Goal: Task Accomplishment & Management: Complete application form

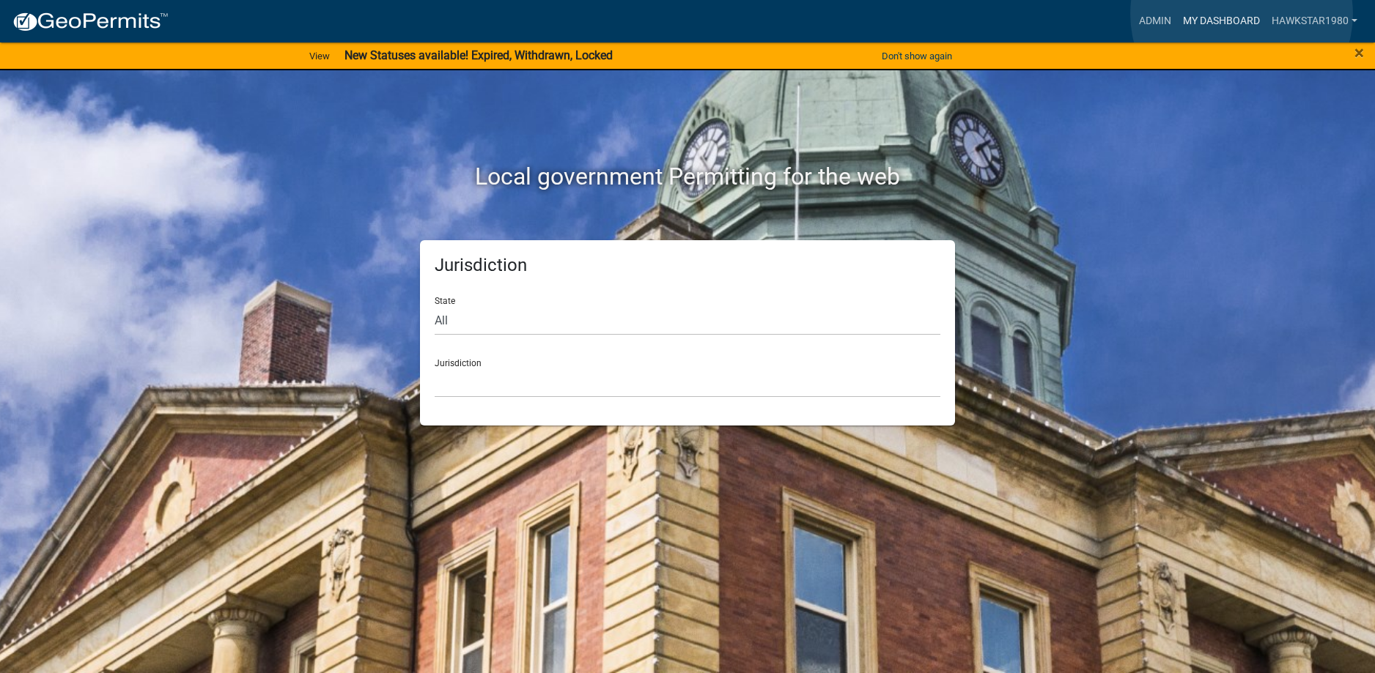
click at [1241, 14] on link "My Dashboard" at bounding box center [1221, 21] width 89 height 28
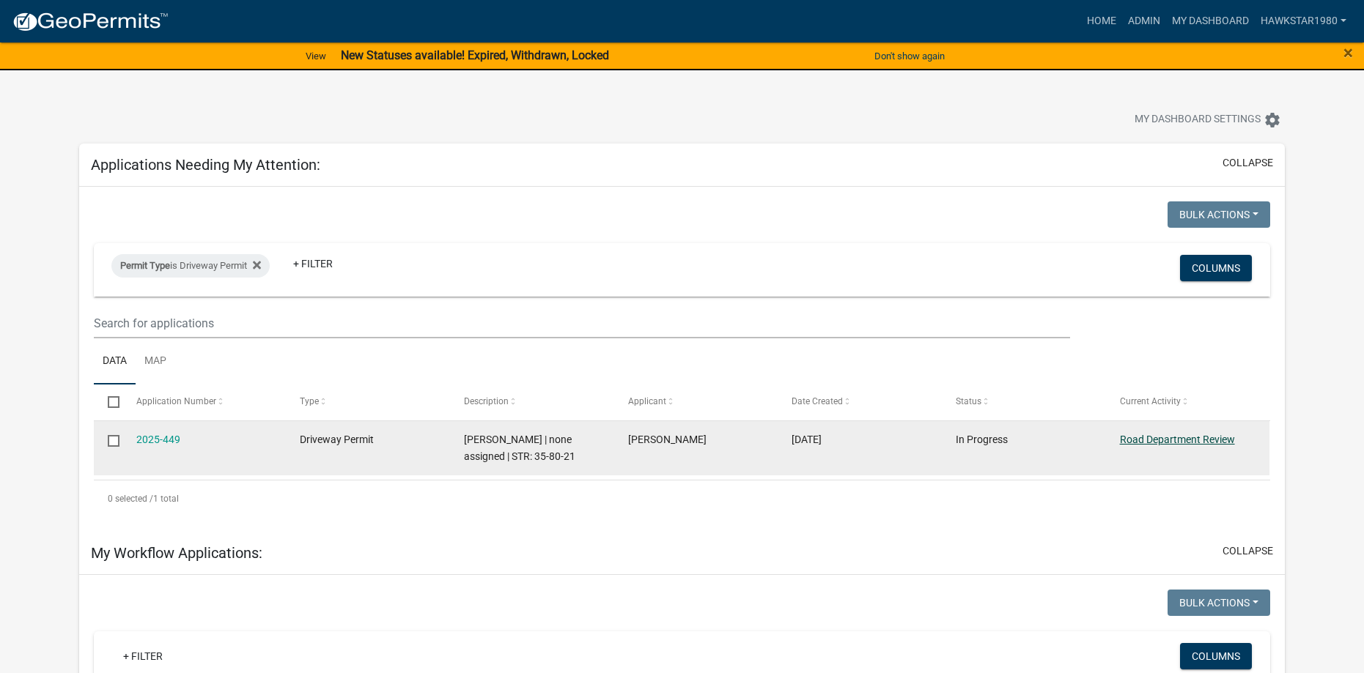
click at [1194, 437] on link "Road Department Review" at bounding box center [1177, 440] width 115 height 12
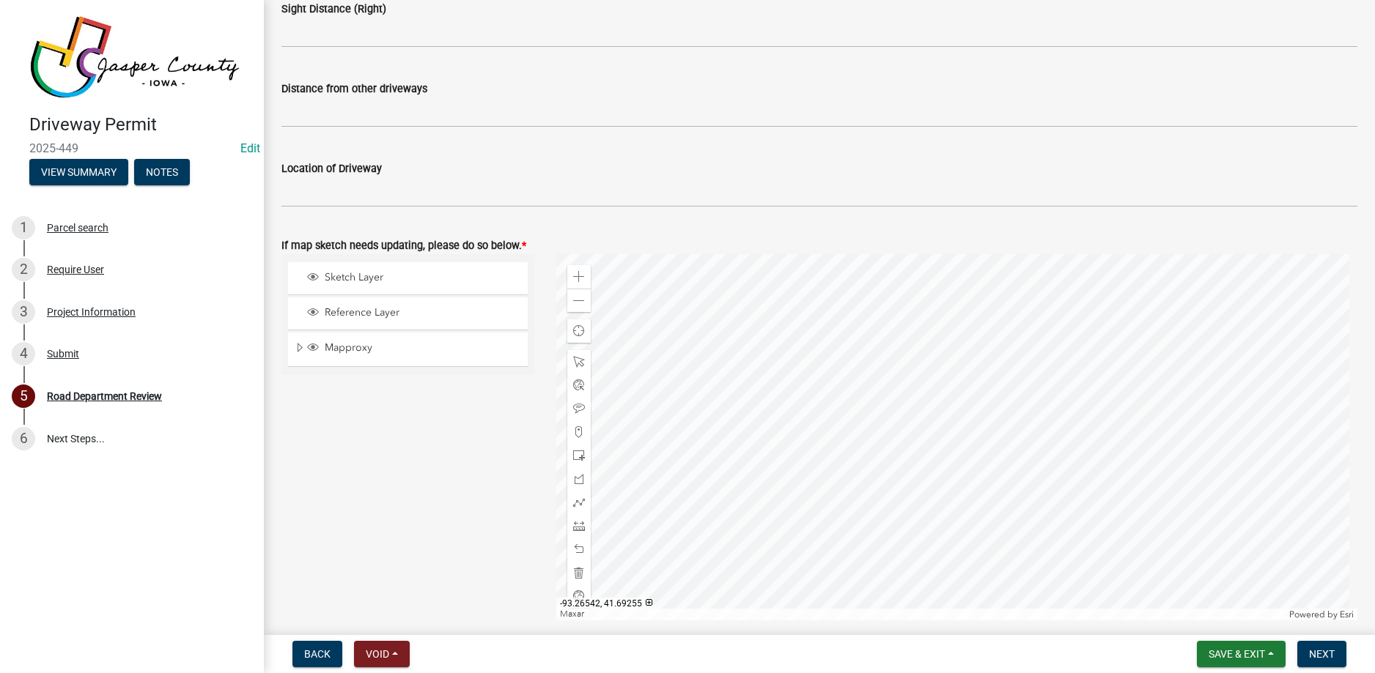
scroll to position [586, 0]
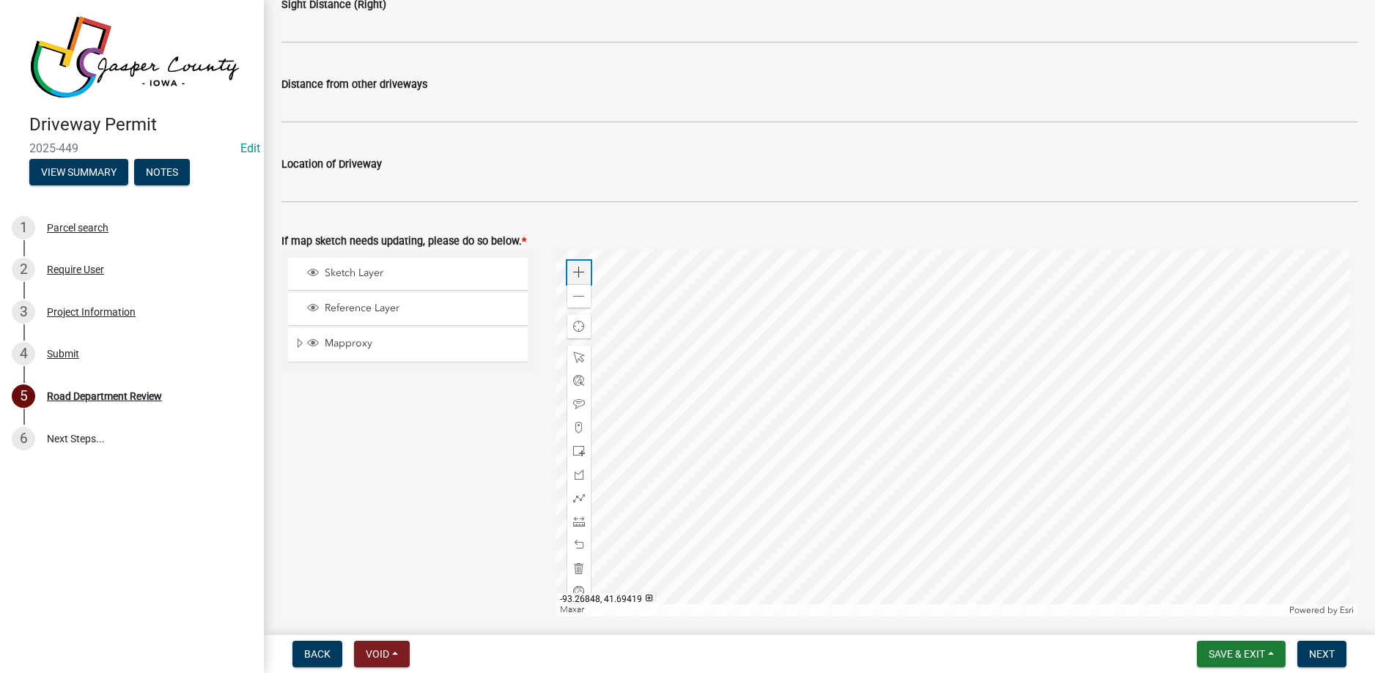
click at [578, 276] on span at bounding box center [579, 273] width 12 height 12
click at [813, 413] on div at bounding box center [957, 433] width 802 height 366
click at [583, 275] on div "Zoom in" at bounding box center [578, 272] width 23 height 23
click at [1007, 336] on div at bounding box center [957, 433] width 802 height 366
click at [829, 407] on div at bounding box center [957, 433] width 802 height 366
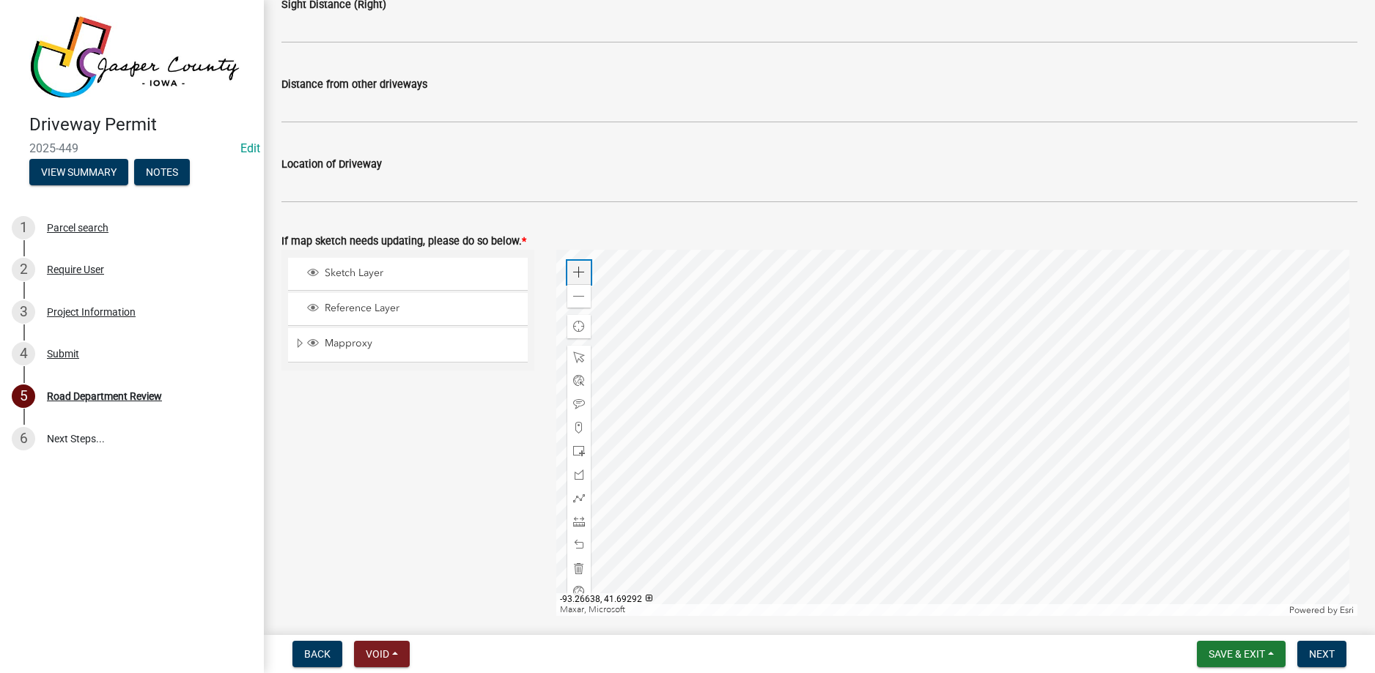
click at [577, 276] on span at bounding box center [579, 273] width 12 height 12
click at [893, 307] on div at bounding box center [957, 433] width 802 height 366
click at [824, 563] on div at bounding box center [957, 433] width 802 height 366
click at [817, 573] on div at bounding box center [957, 433] width 802 height 366
click at [889, 568] on div at bounding box center [957, 433] width 802 height 366
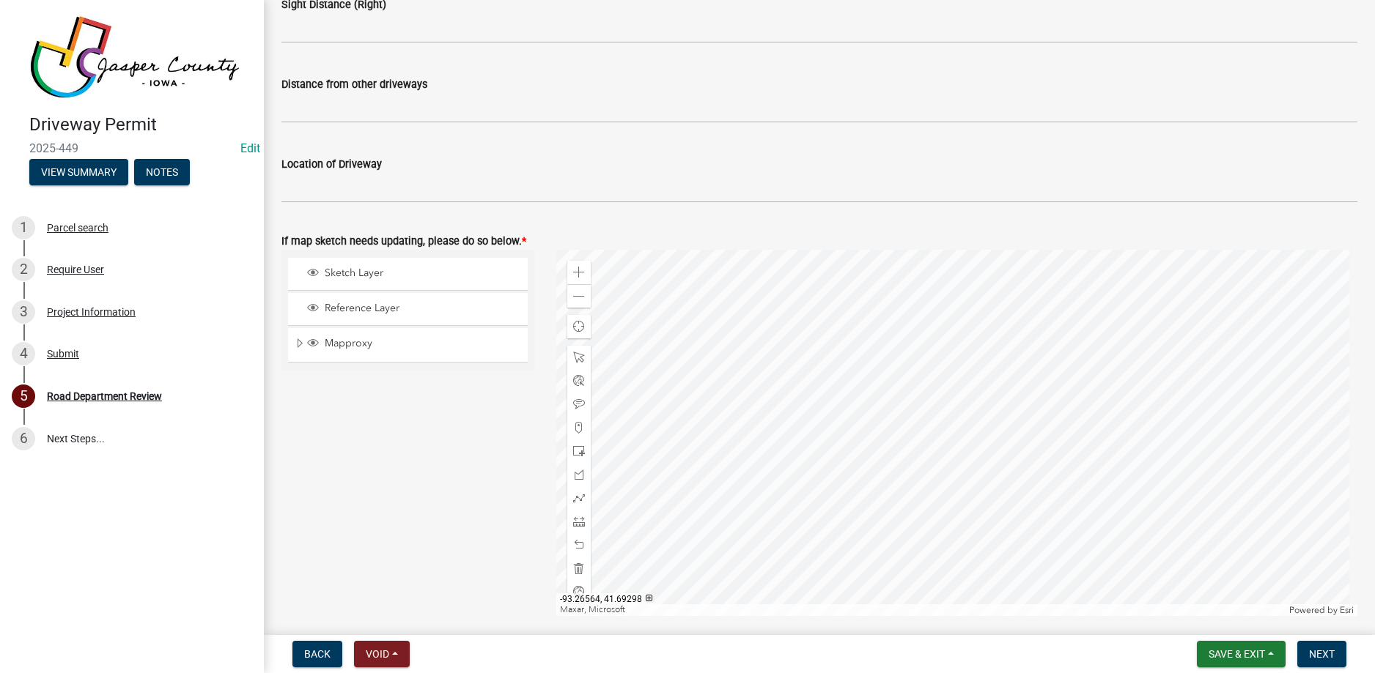
click at [863, 348] on div at bounding box center [957, 433] width 802 height 366
click at [861, 366] on div at bounding box center [957, 433] width 802 height 366
click at [886, 329] on div at bounding box center [957, 433] width 802 height 366
click at [881, 357] on div at bounding box center [957, 433] width 802 height 366
click at [877, 522] on div at bounding box center [957, 433] width 802 height 366
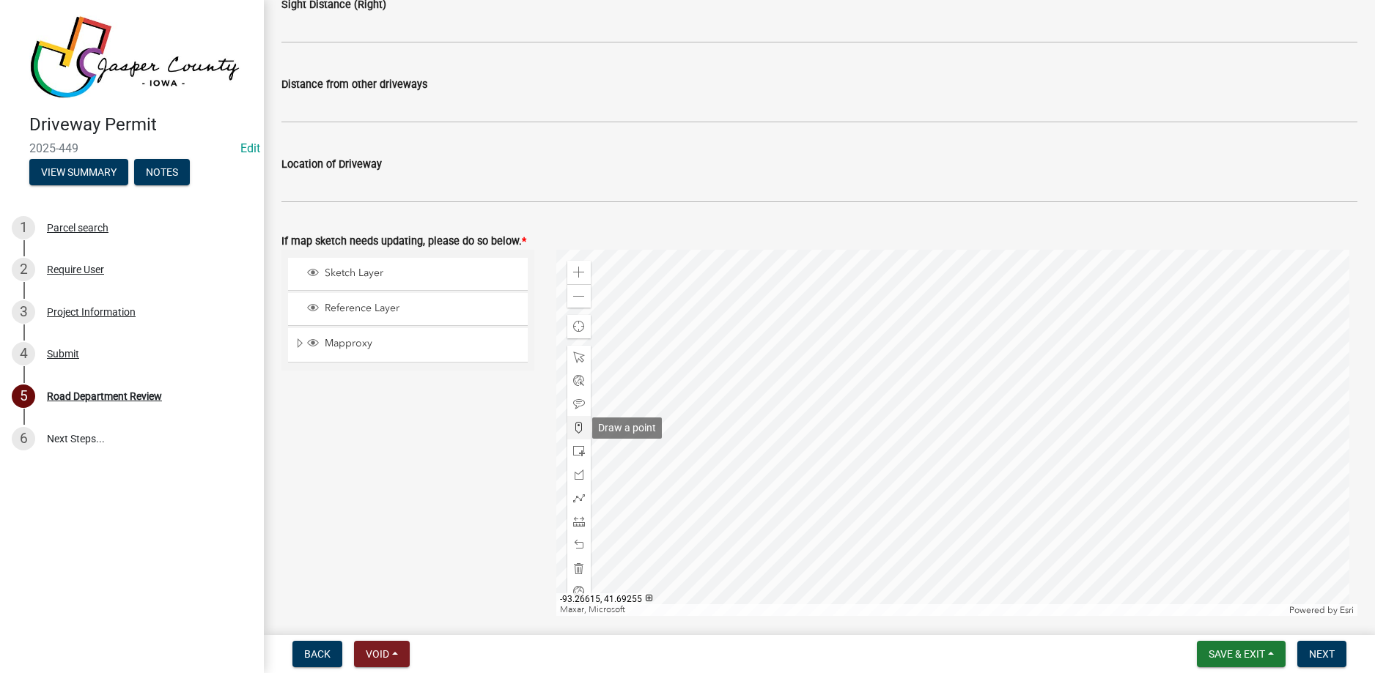
click at [575, 426] on span at bounding box center [579, 428] width 12 height 12
click at [801, 465] on div at bounding box center [957, 433] width 802 height 366
click at [786, 363] on div at bounding box center [957, 433] width 802 height 366
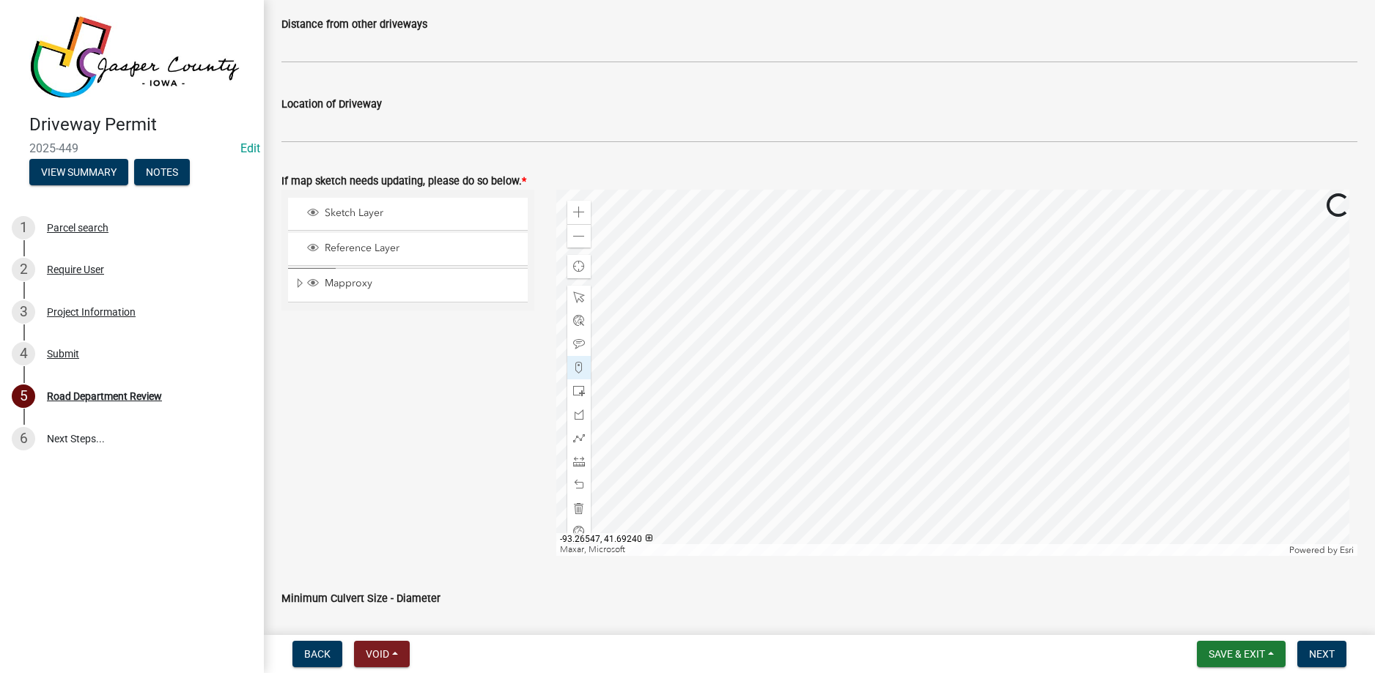
scroll to position [659, 0]
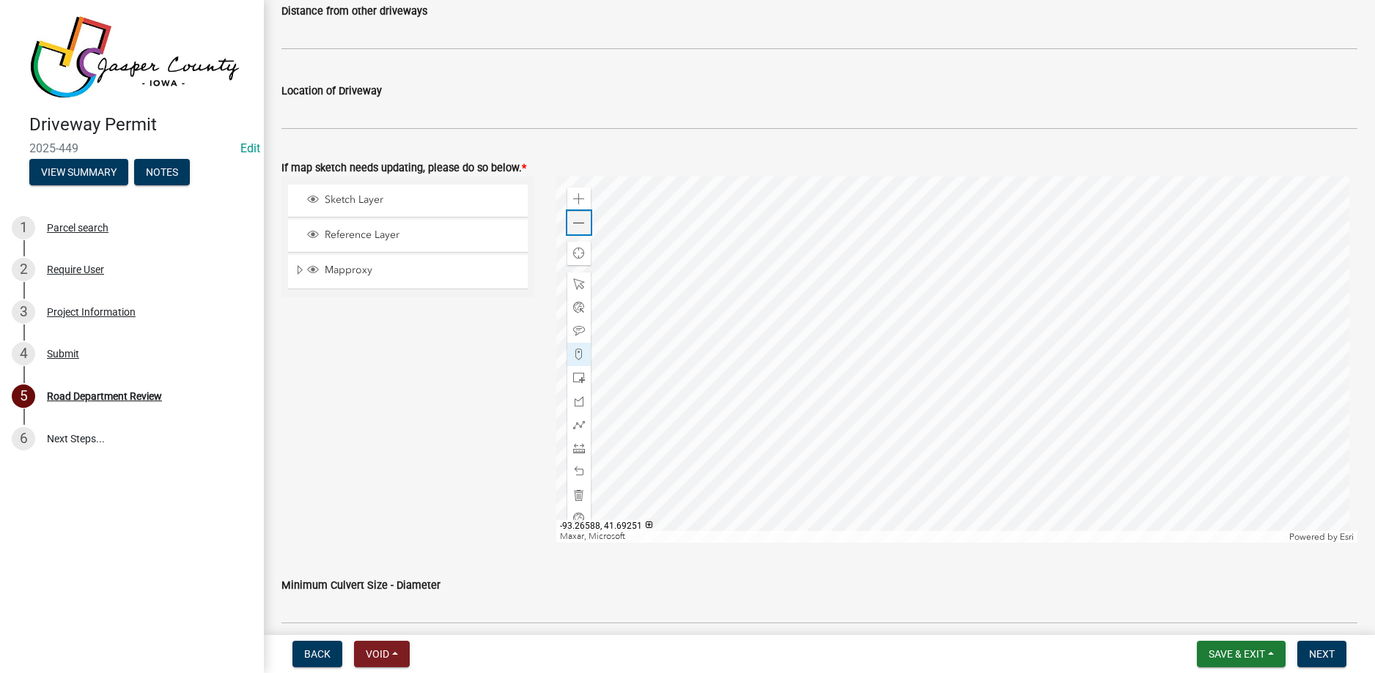
click at [576, 225] on span at bounding box center [579, 224] width 12 height 12
click at [798, 311] on div at bounding box center [957, 360] width 802 height 366
click at [573, 224] on span at bounding box center [579, 224] width 12 height 12
click at [687, 325] on div at bounding box center [957, 360] width 802 height 366
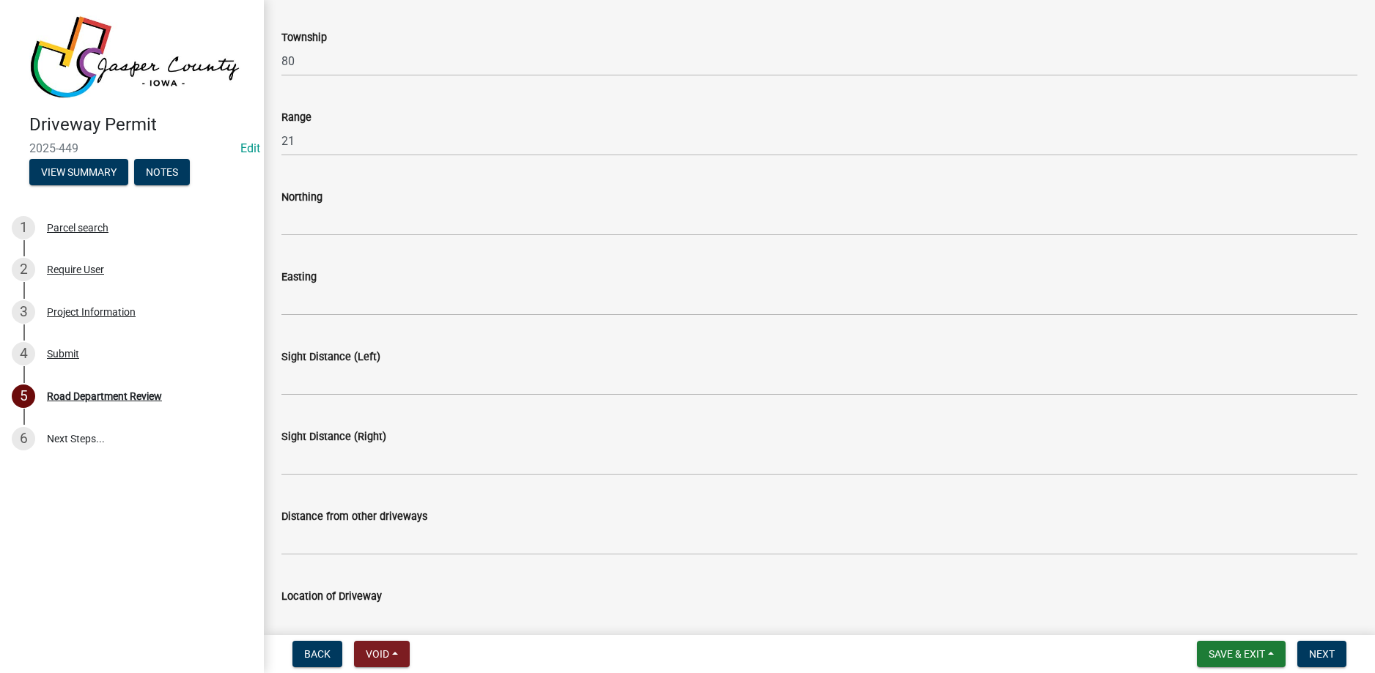
scroll to position [0, 0]
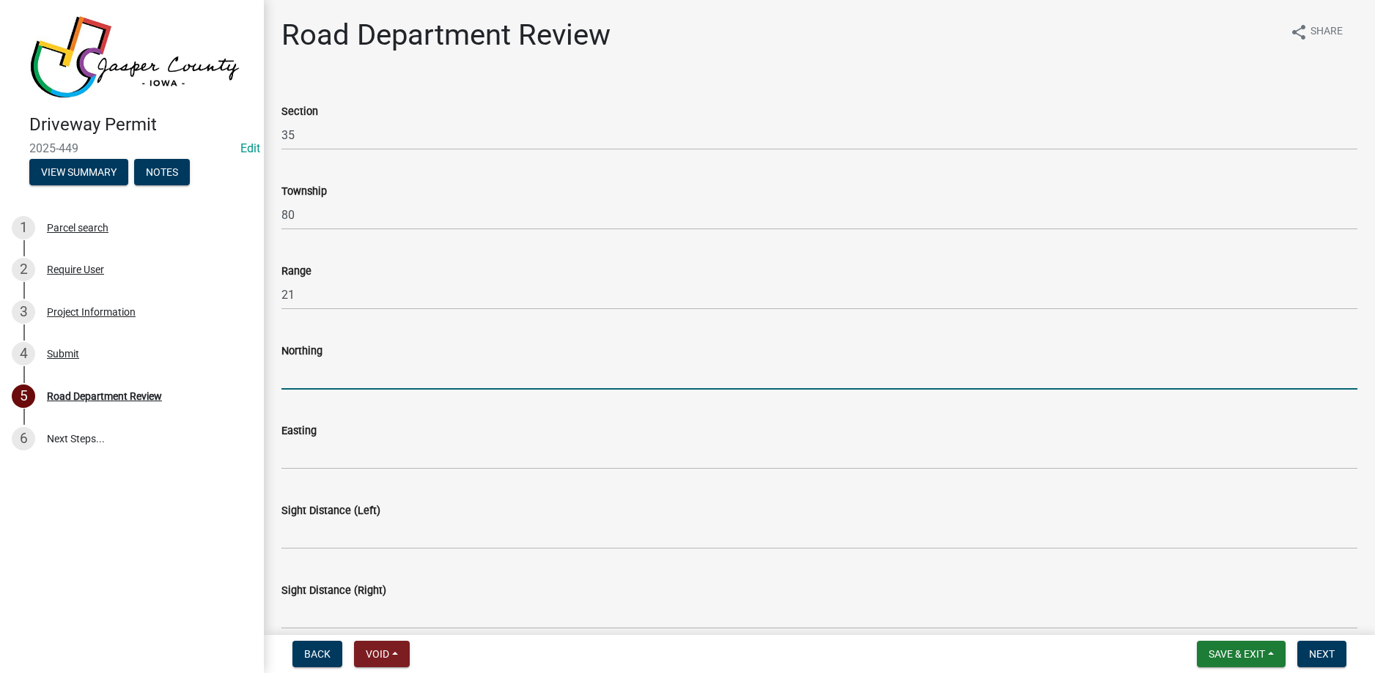
click at [364, 383] on input "Northing" at bounding box center [819, 375] width 1076 height 30
type input "41.69251"
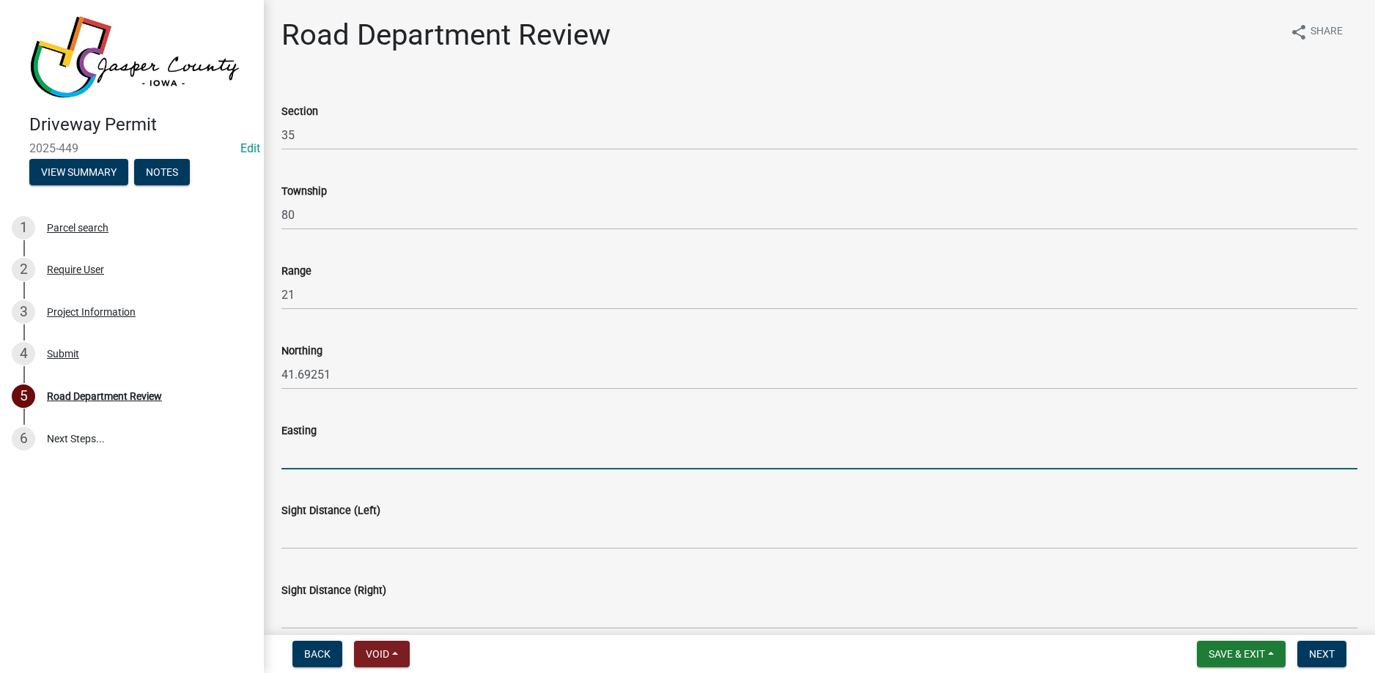
click at [326, 451] on input "Easting" at bounding box center [819, 455] width 1076 height 30
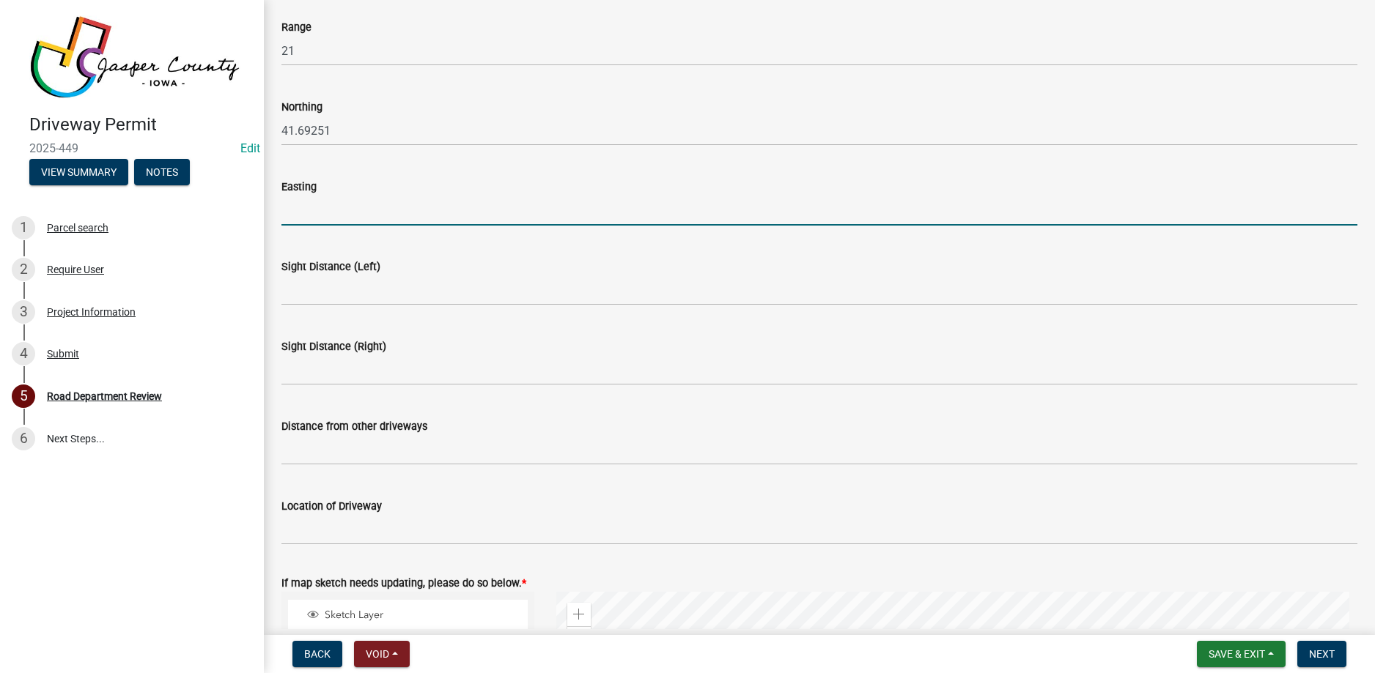
scroll to position [220, 0]
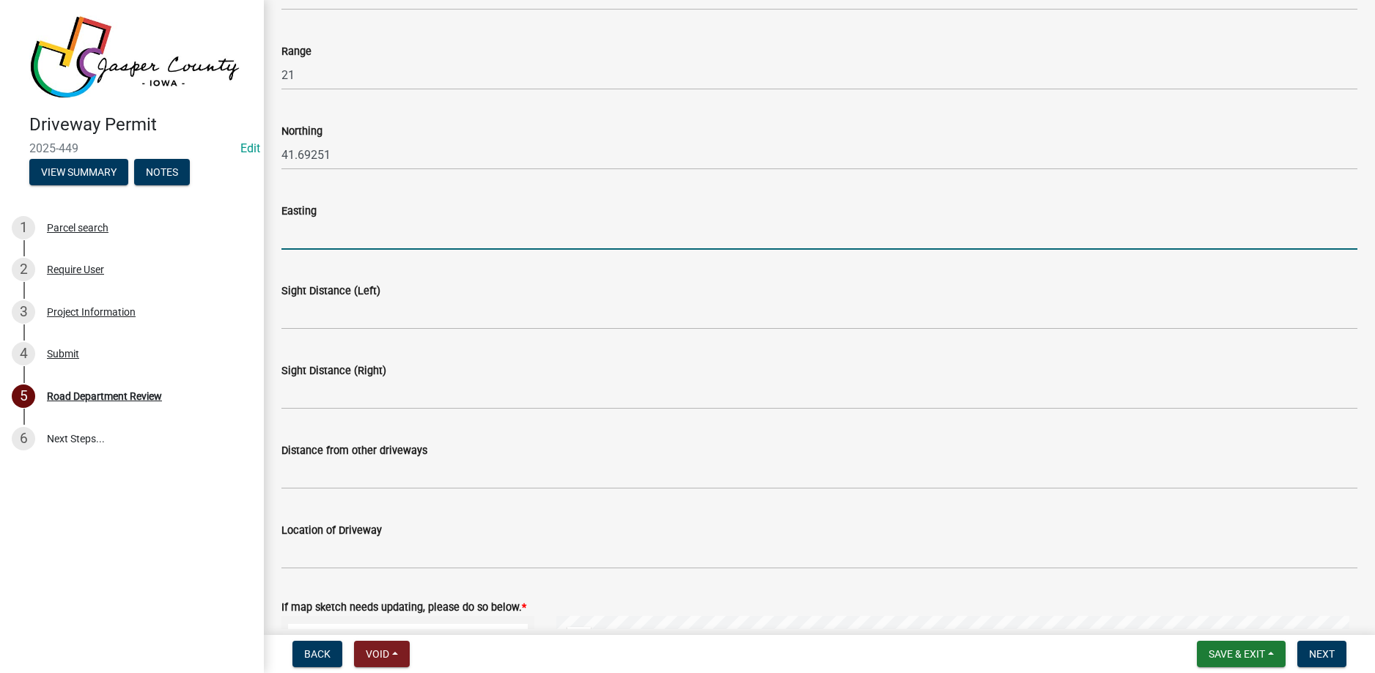
click at [388, 230] on input "Easting" at bounding box center [819, 235] width 1076 height 30
type input "-93.26579"
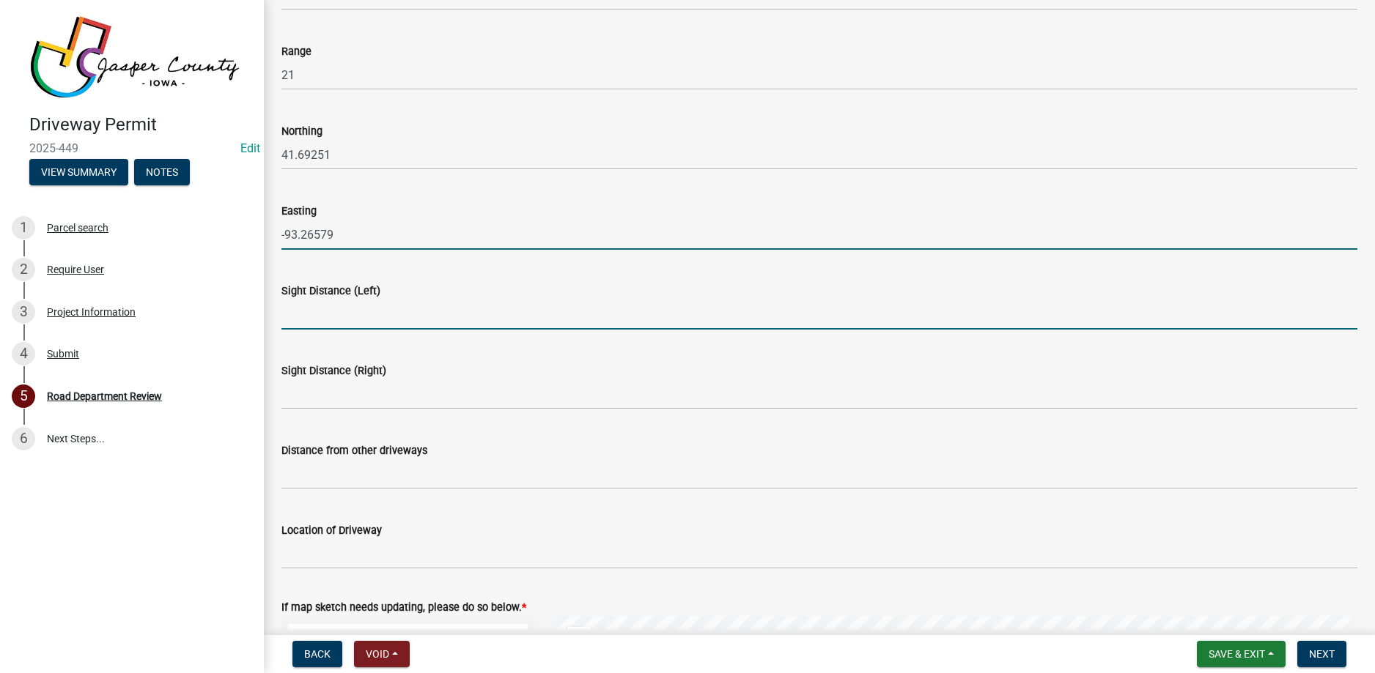
click at [417, 312] on input "Sight Distance (Left)" at bounding box center [819, 315] width 1076 height 30
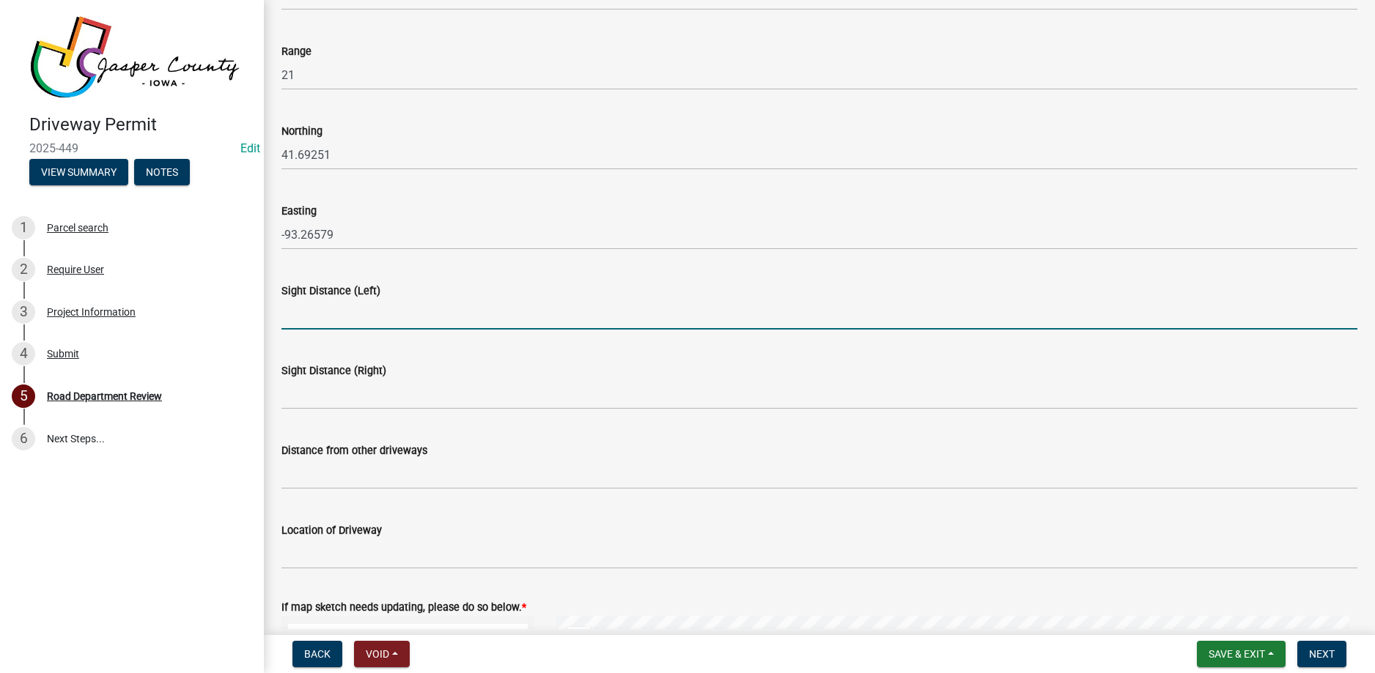
type input "500+"
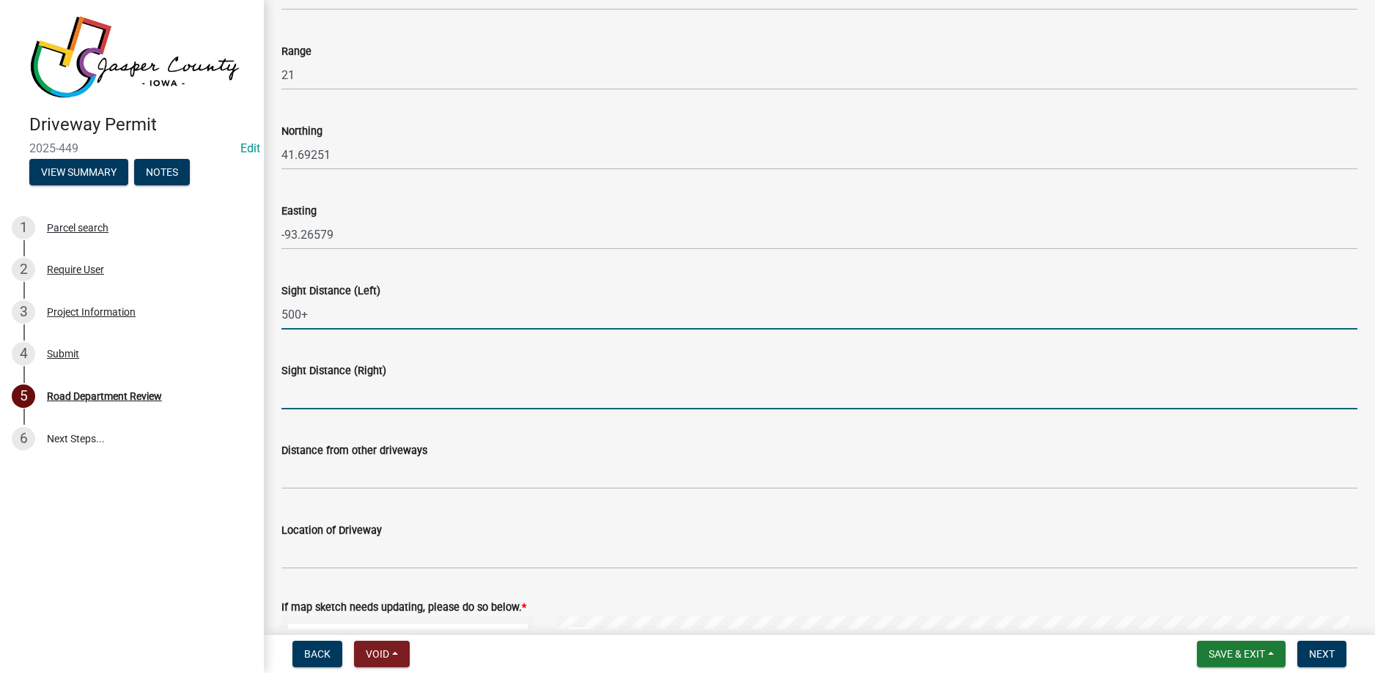
click at [336, 399] on input "Sight Distance (Right)" at bounding box center [819, 395] width 1076 height 30
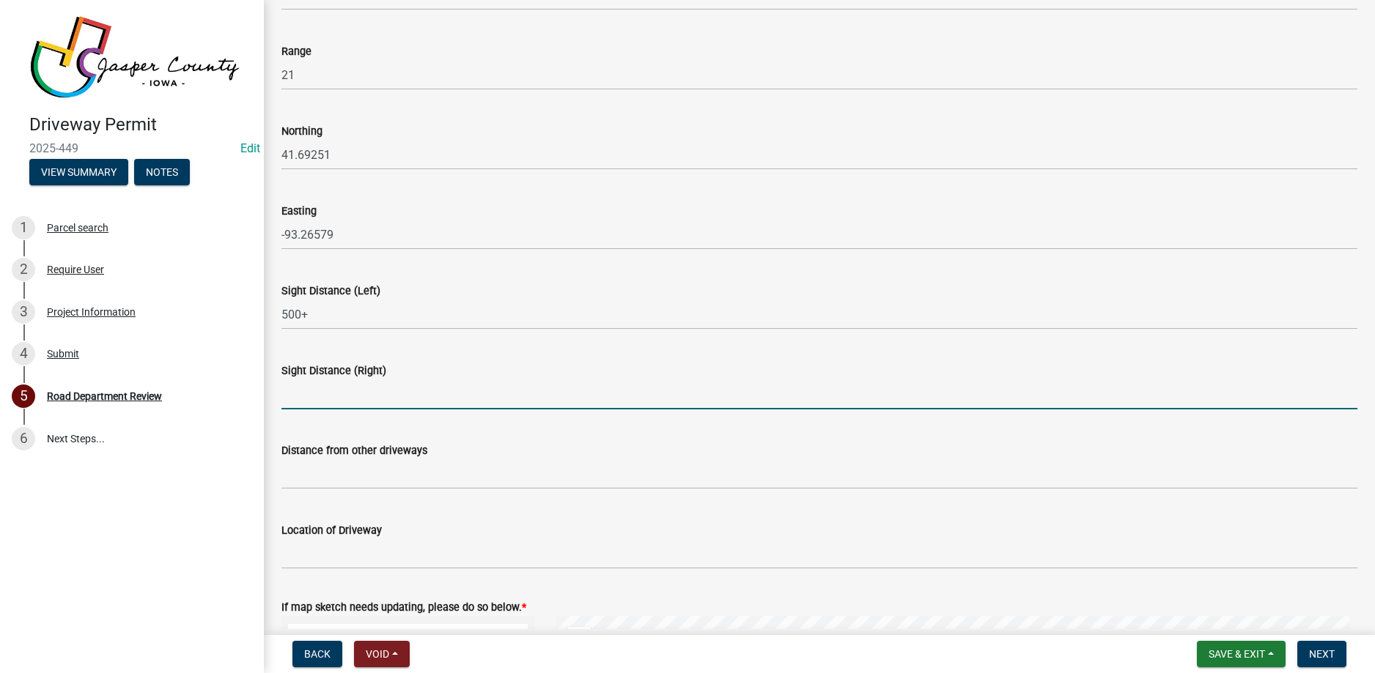
type input "500+"
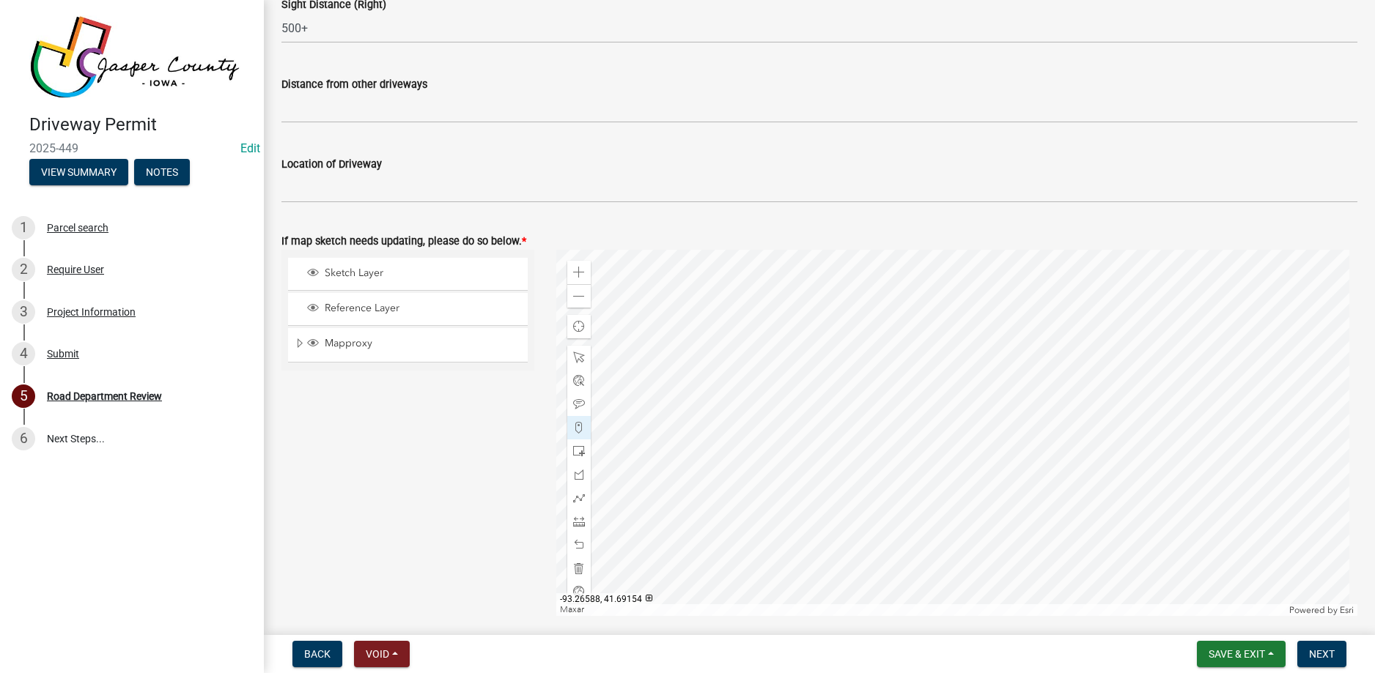
scroll to position [513, 0]
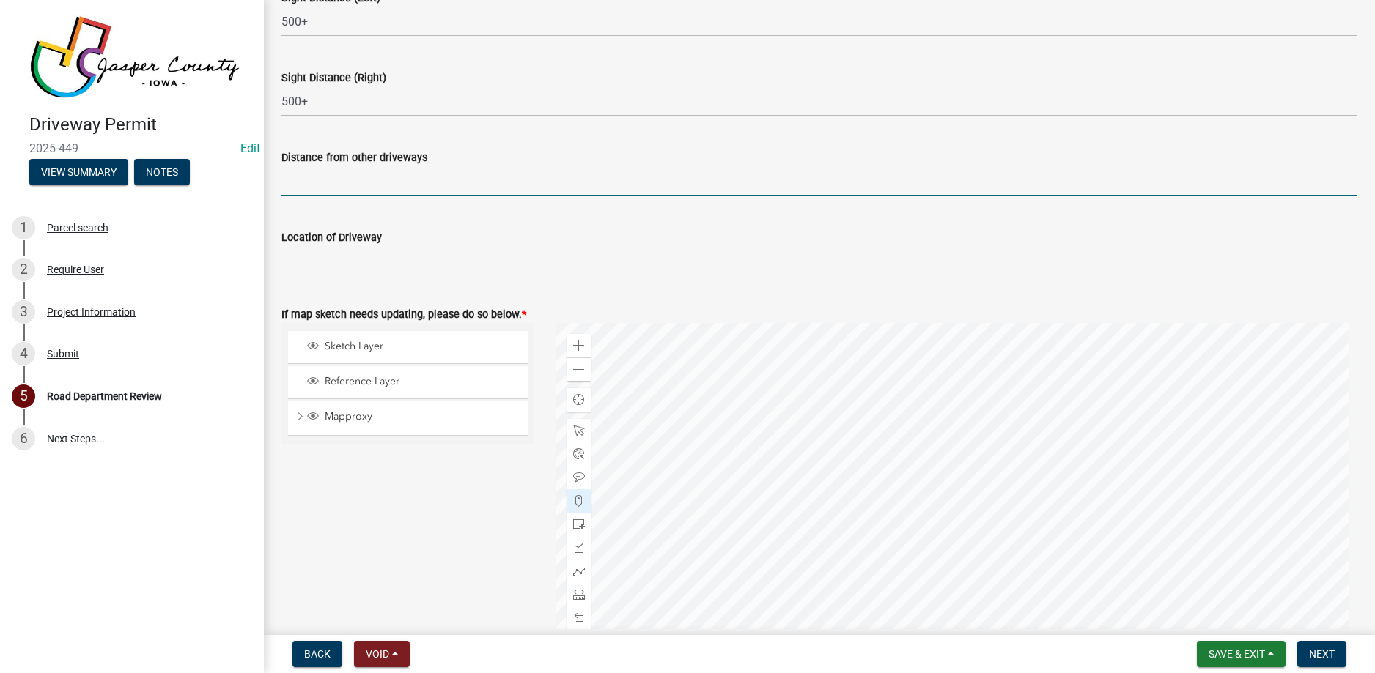
click at [404, 183] on input "Distance from other driveways" at bounding box center [819, 181] width 1076 height 30
click at [316, 185] on input "Distance from other driveways" at bounding box center [819, 181] width 1076 height 30
type input "375' north of entrance at [STREET_ADDRESS]"
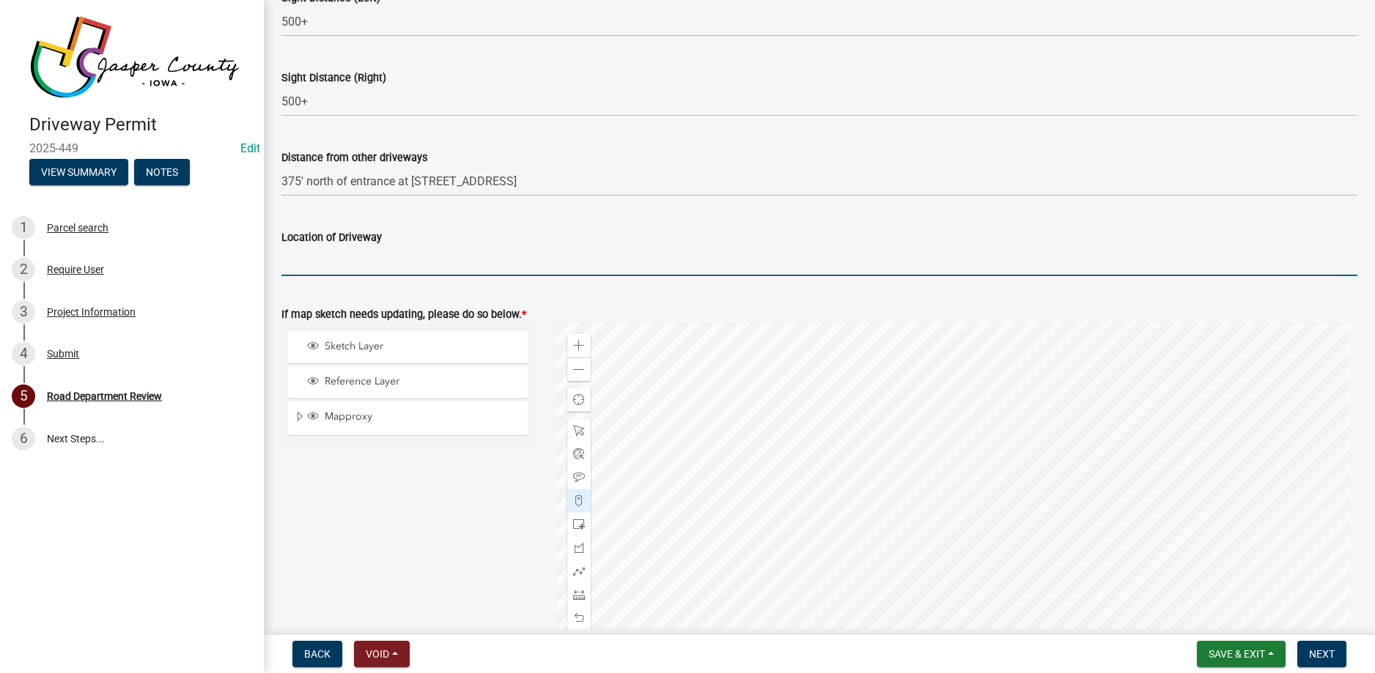
click at [303, 263] on input "Location of Driveway" at bounding box center [819, 261] width 1076 height 30
type input "[STREET_ADDRESS] on Fork St."
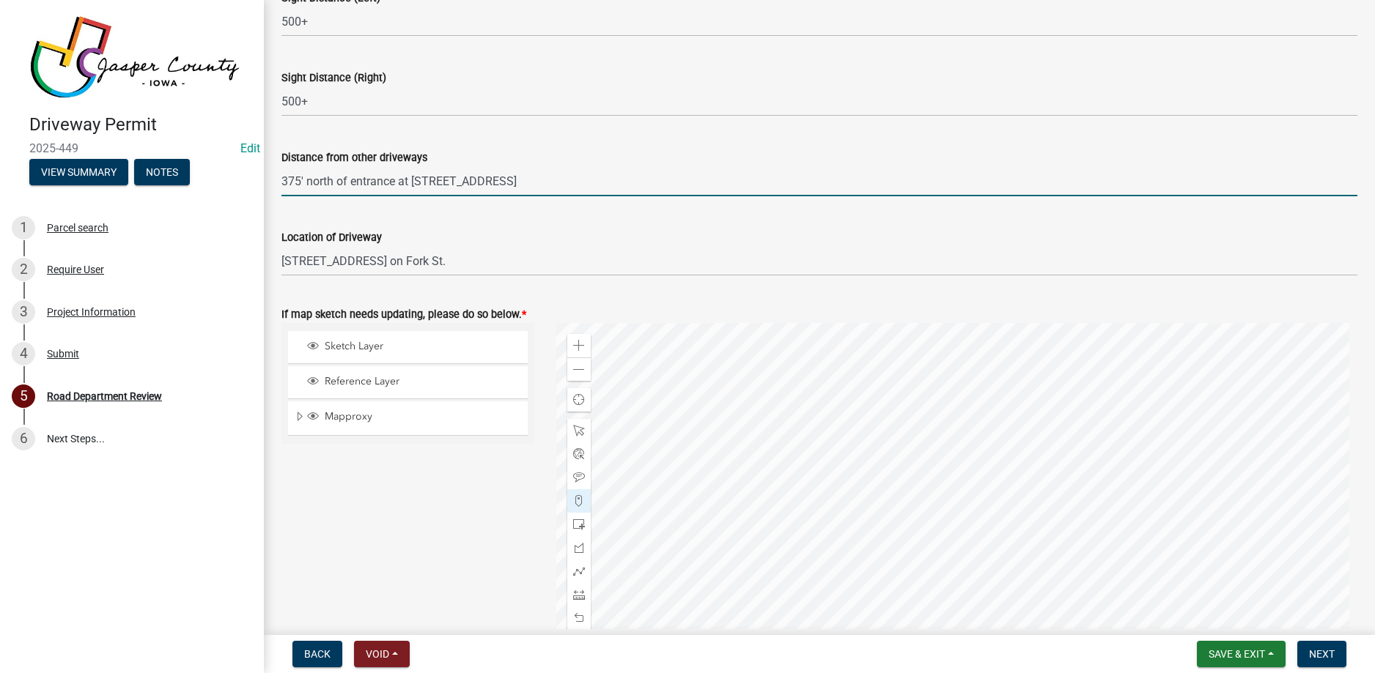
click at [489, 182] on input "375' north of entrance at [STREET_ADDRESS]" at bounding box center [819, 181] width 1076 height 30
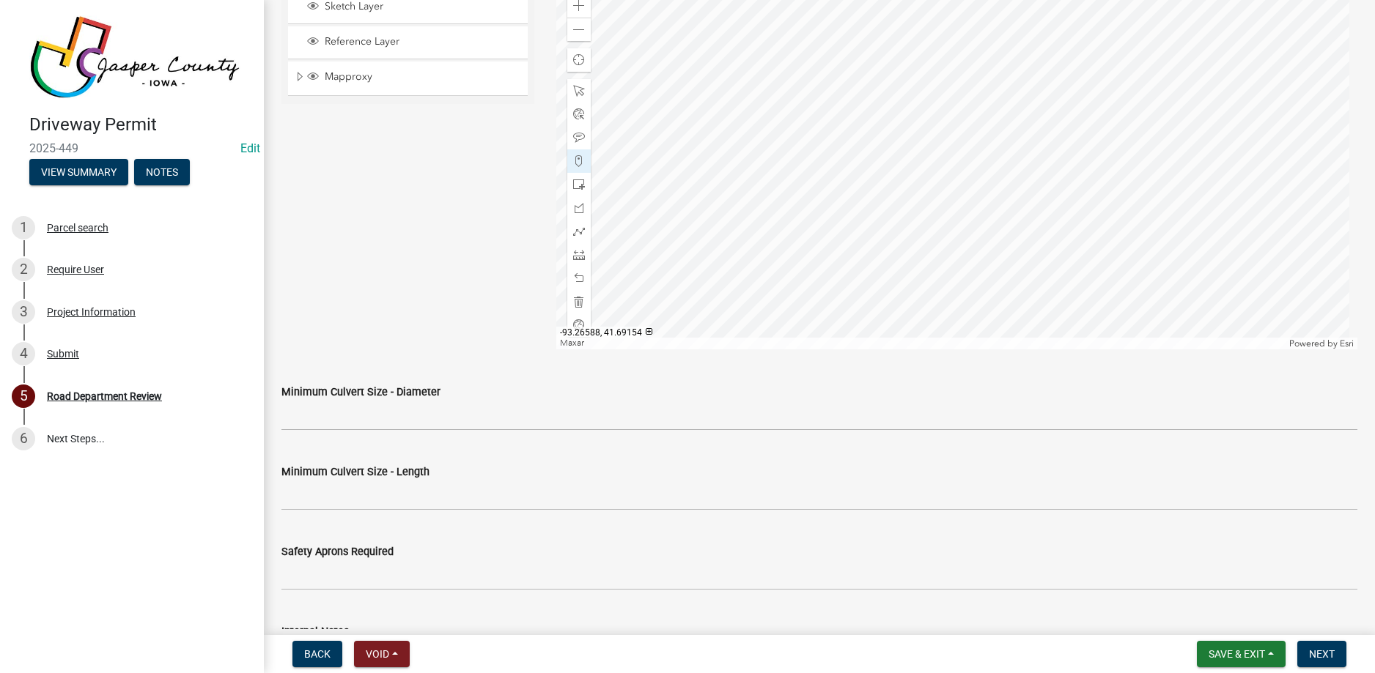
scroll to position [879, 0]
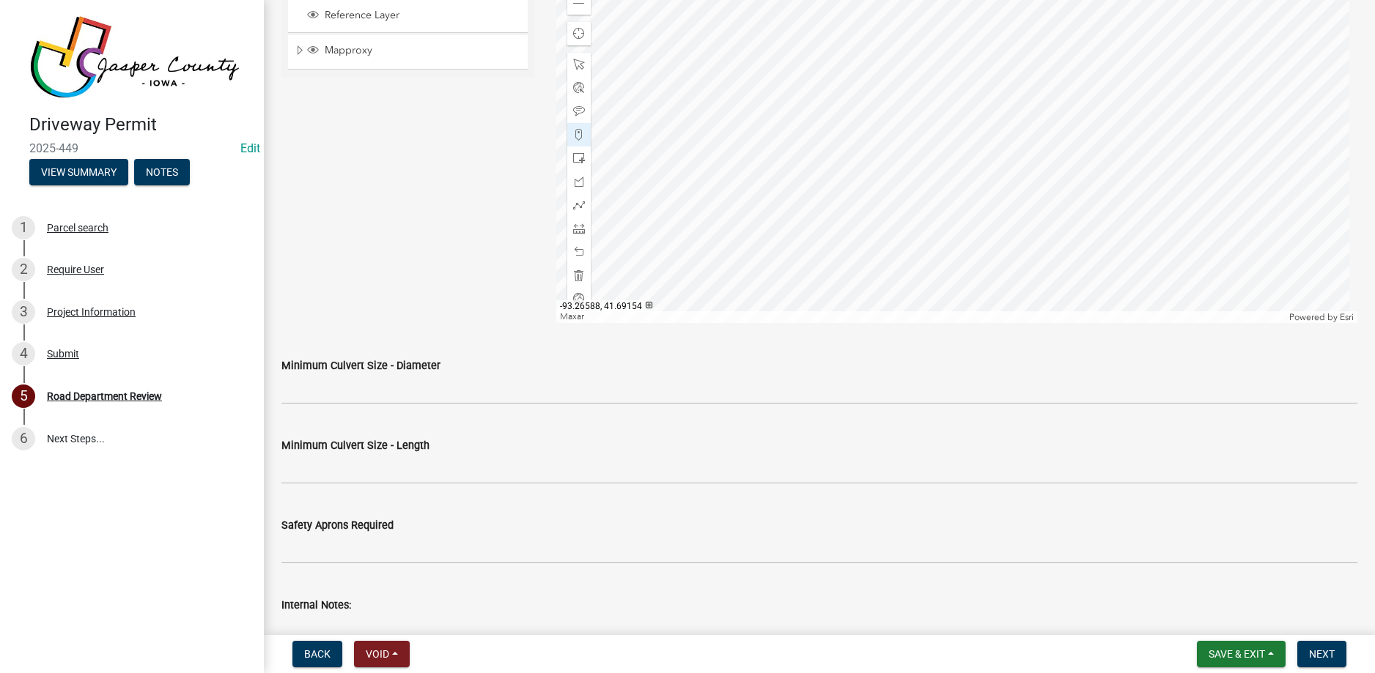
type input "375' north of entrance at [STREET_ADDRESS]"
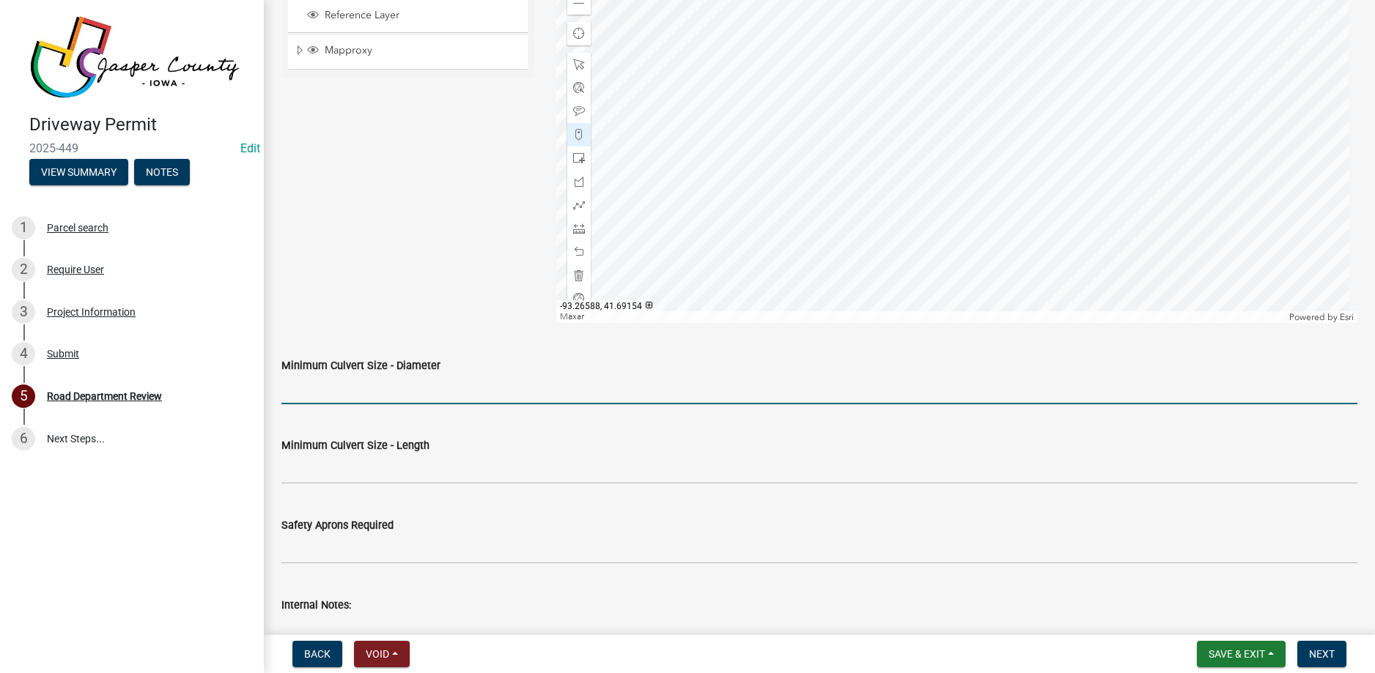
click at [328, 387] on input "Minimum Culvert Size - Diameter" at bounding box center [819, 389] width 1076 height 30
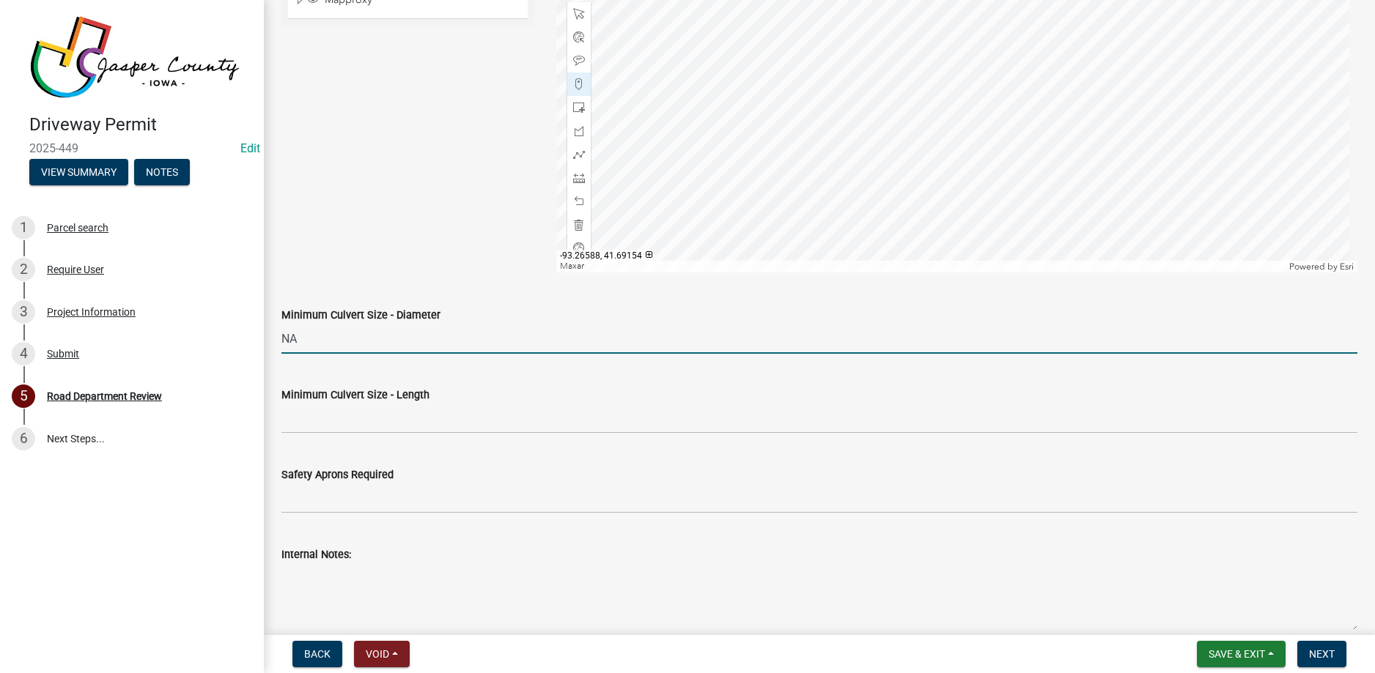
scroll to position [953, 0]
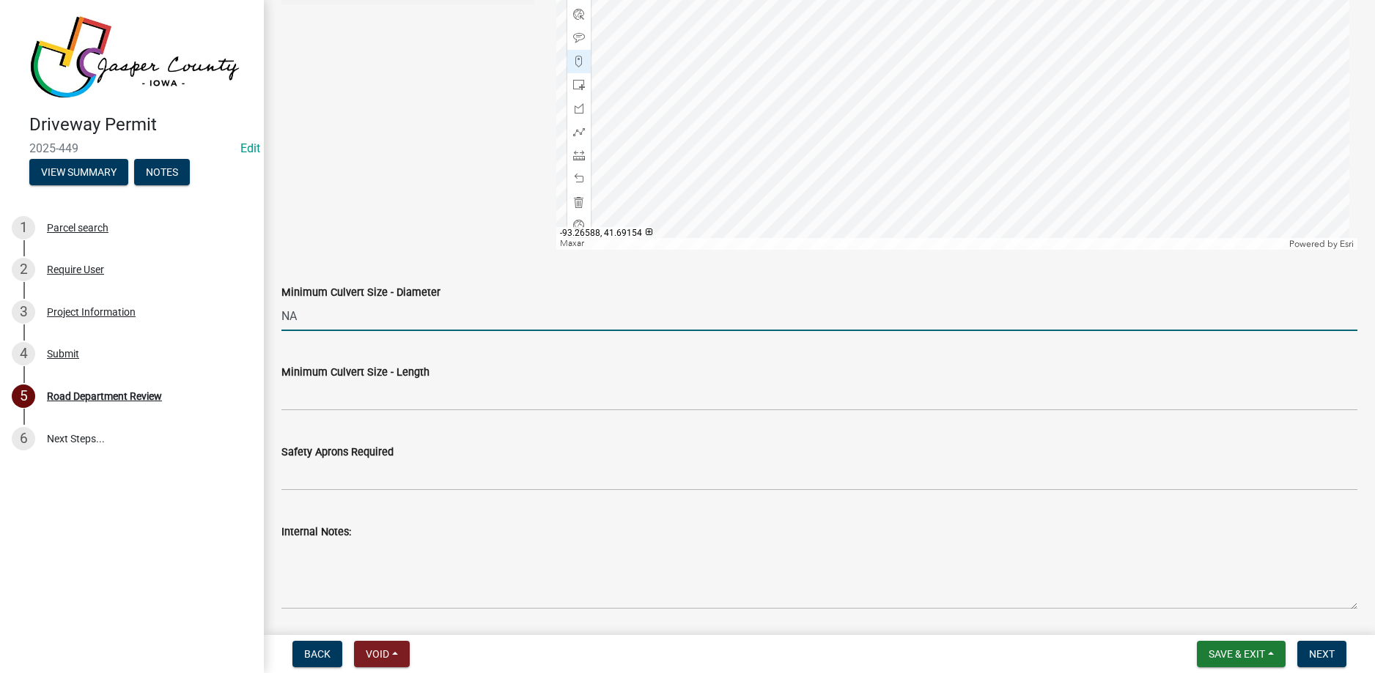
type input "NA"
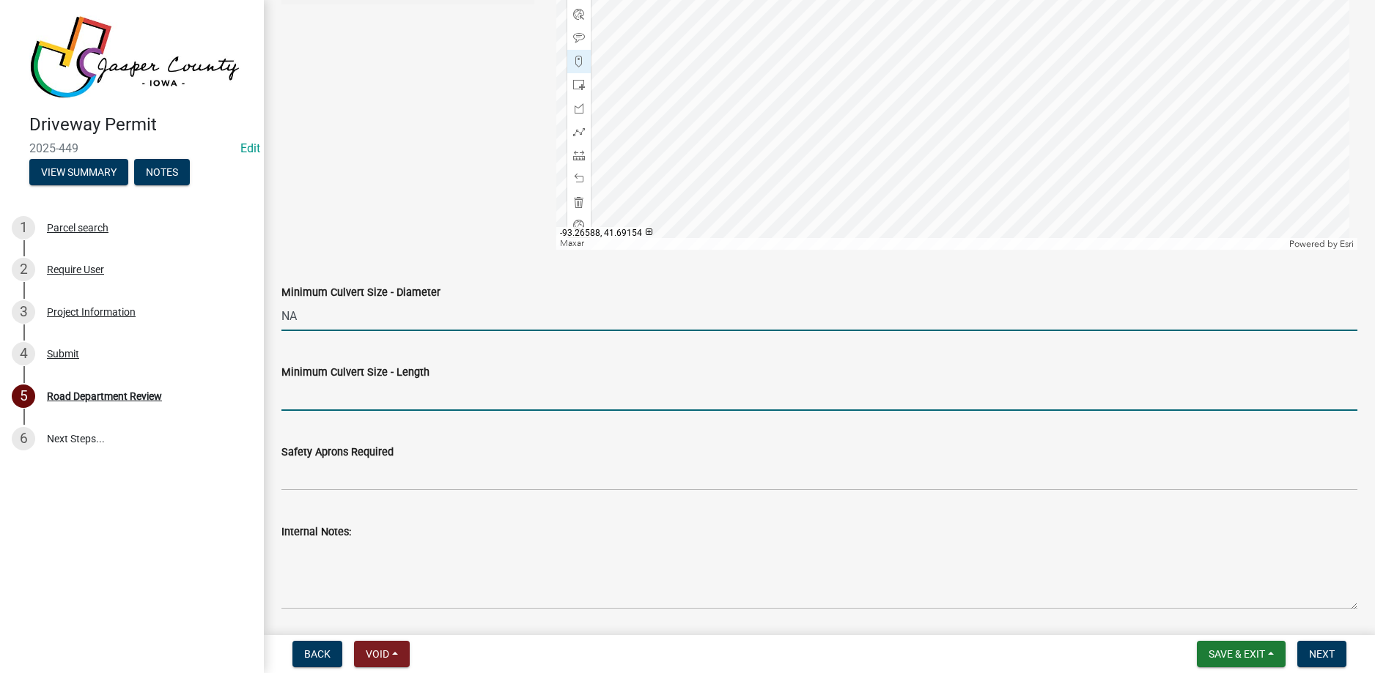
click at [361, 389] on input "Minimum Culvert Size - Length" at bounding box center [819, 396] width 1076 height 30
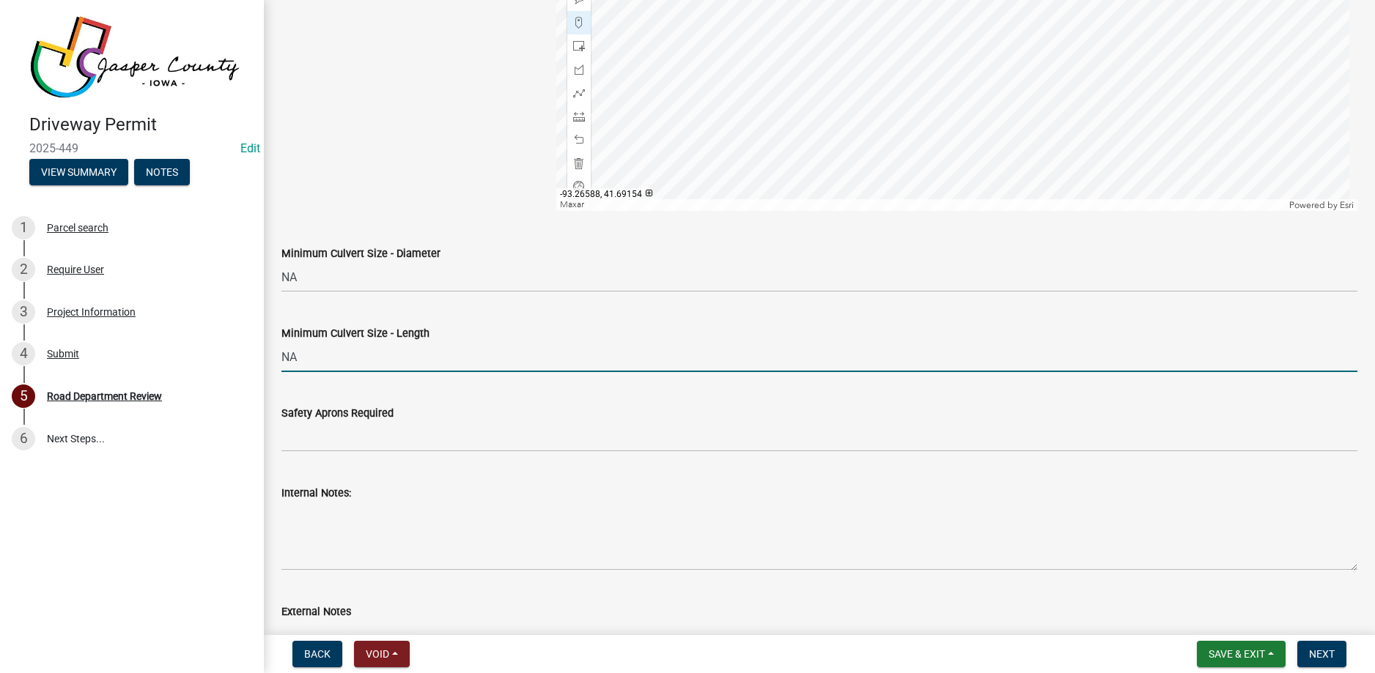
scroll to position [1026, 0]
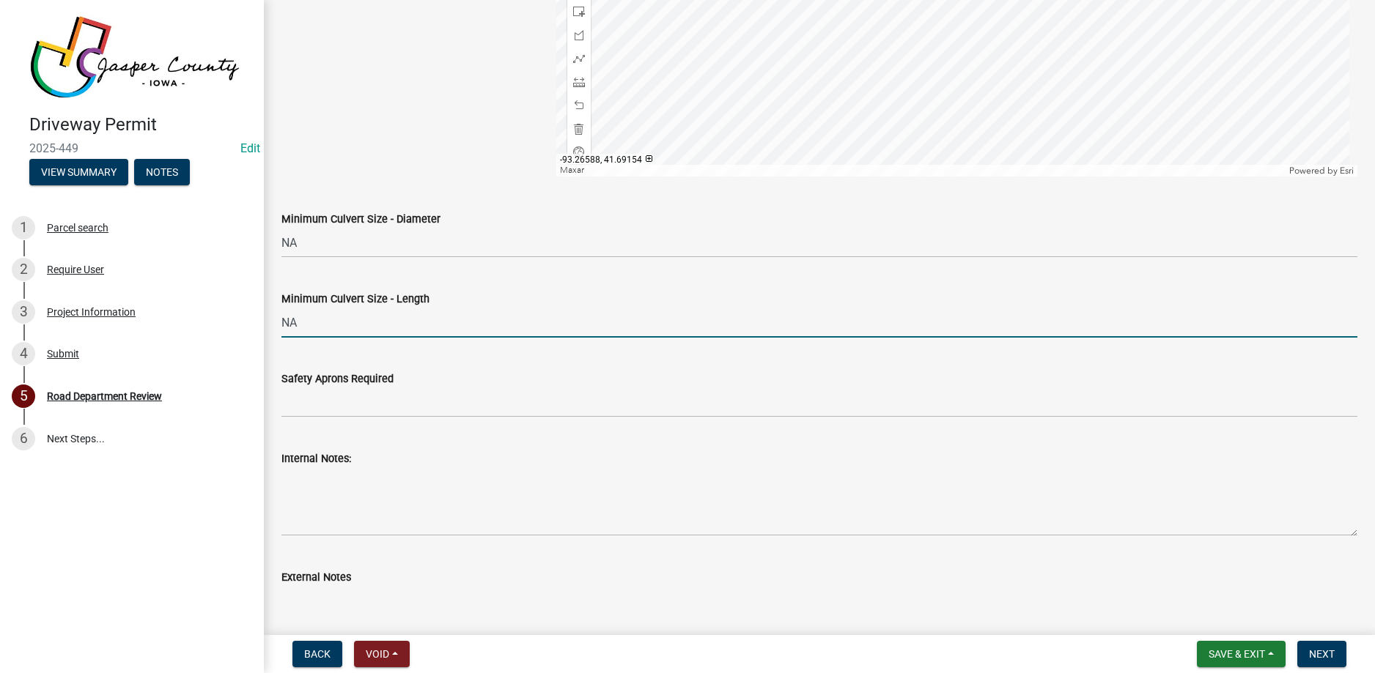
type input "NA"
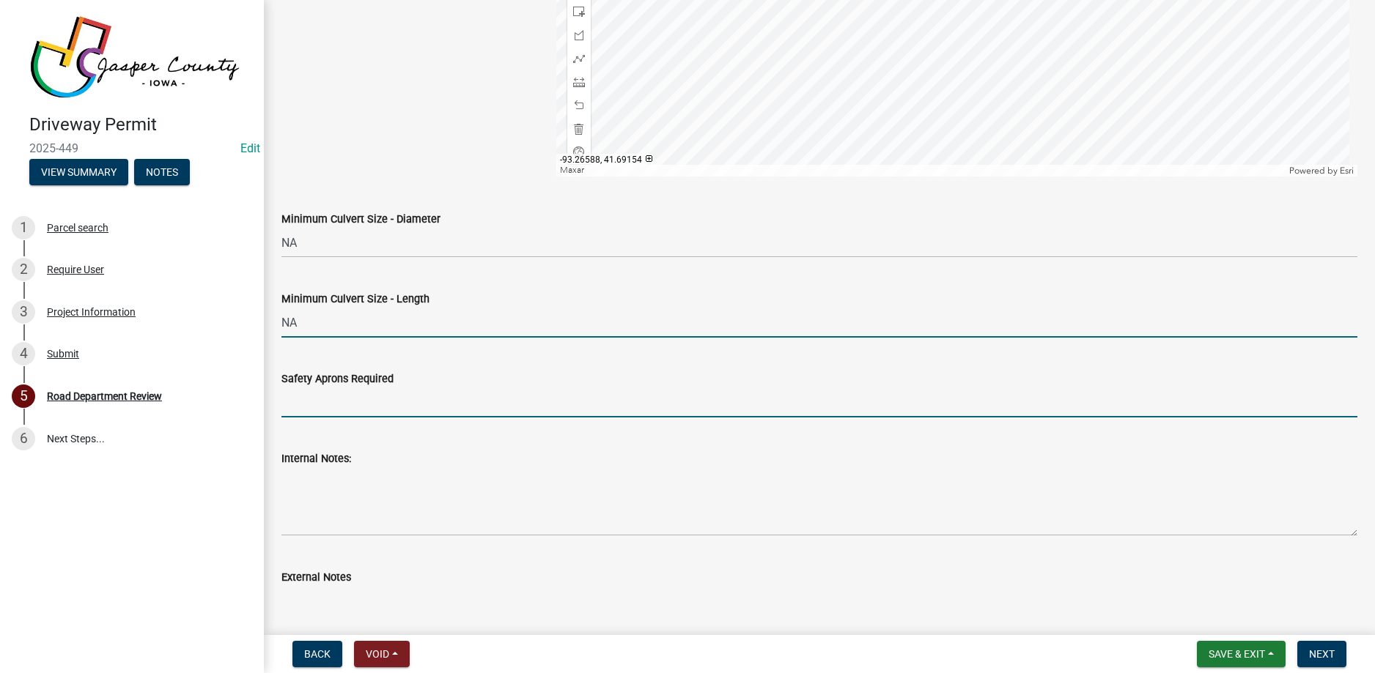
click at [353, 403] on input "Safety Aprons Required" at bounding box center [819, 403] width 1076 height 30
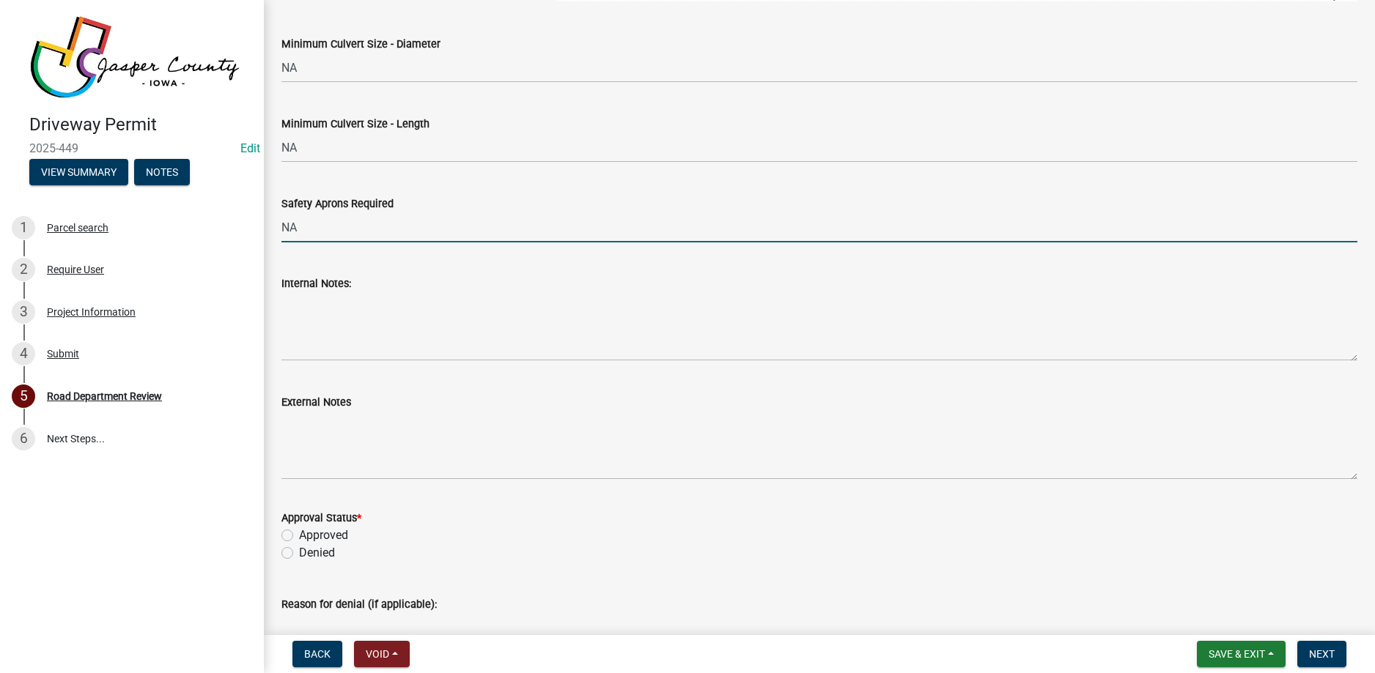
scroll to position [1246, 0]
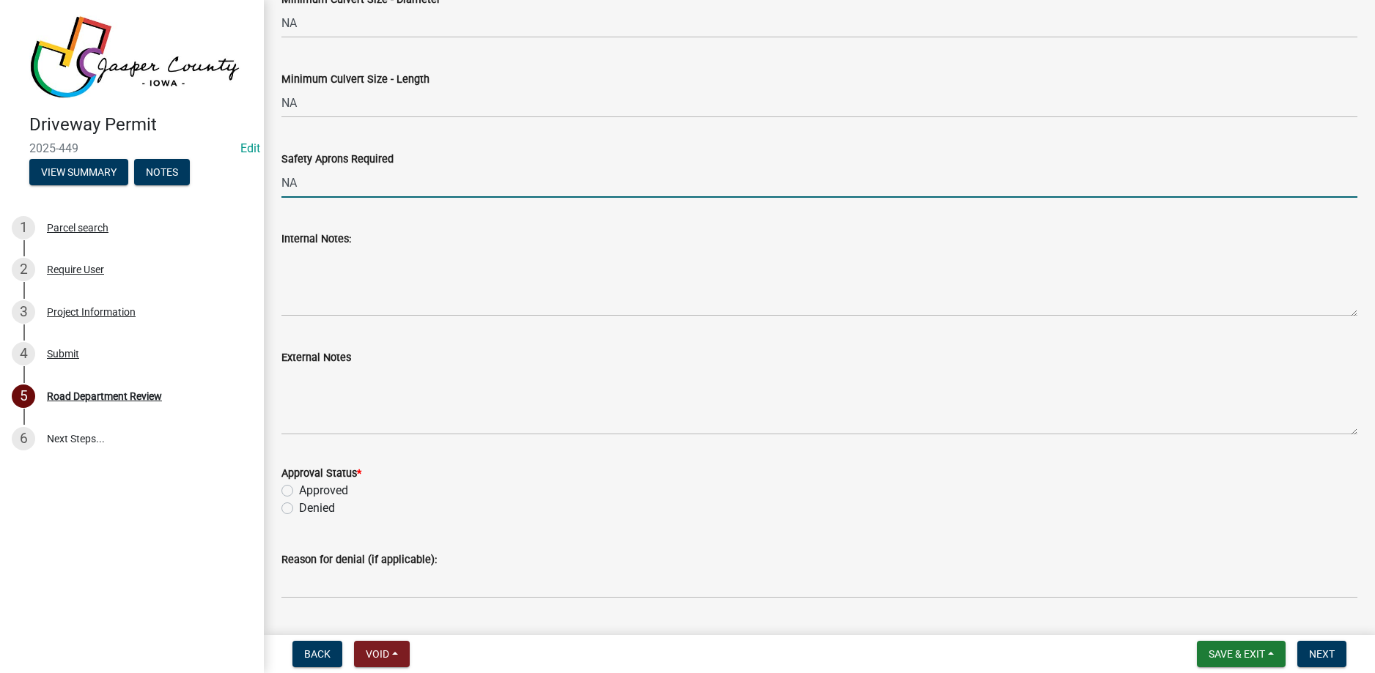
type input "NA"
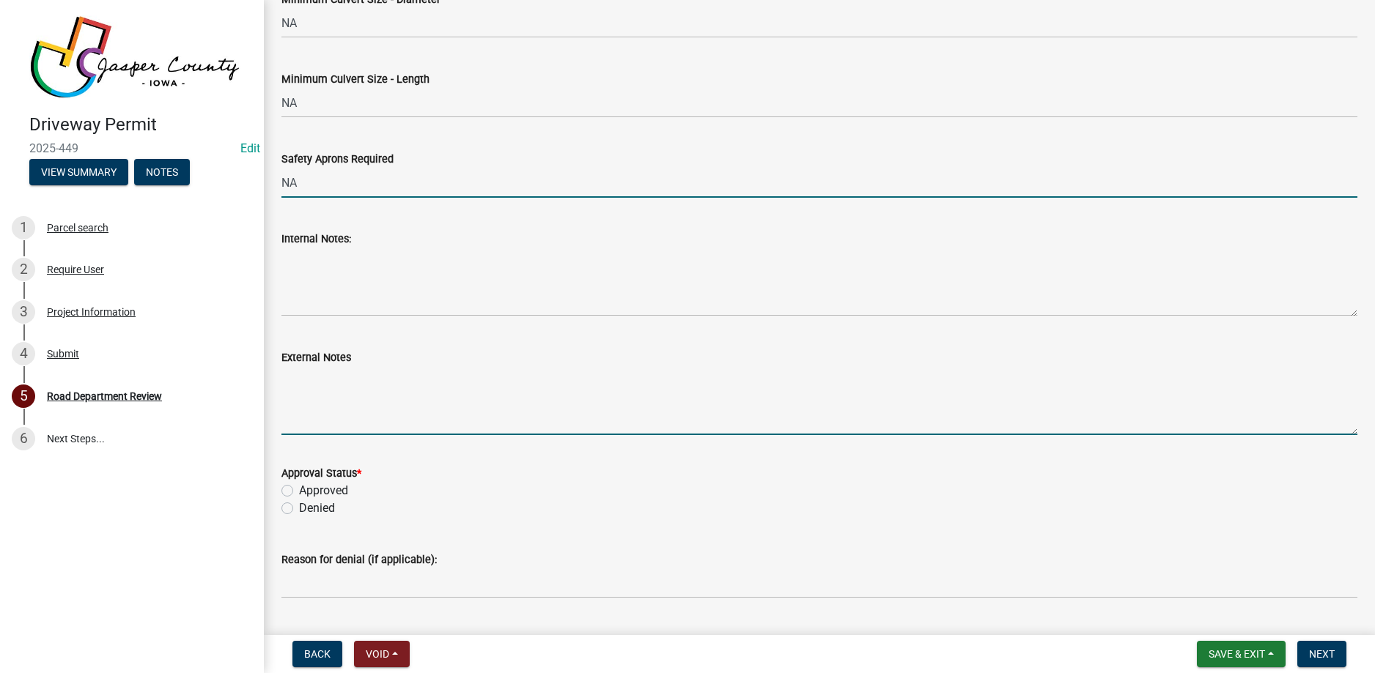
click at [298, 381] on textarea "External Notes" at bounding box center [819, 400] width 1076 height 69
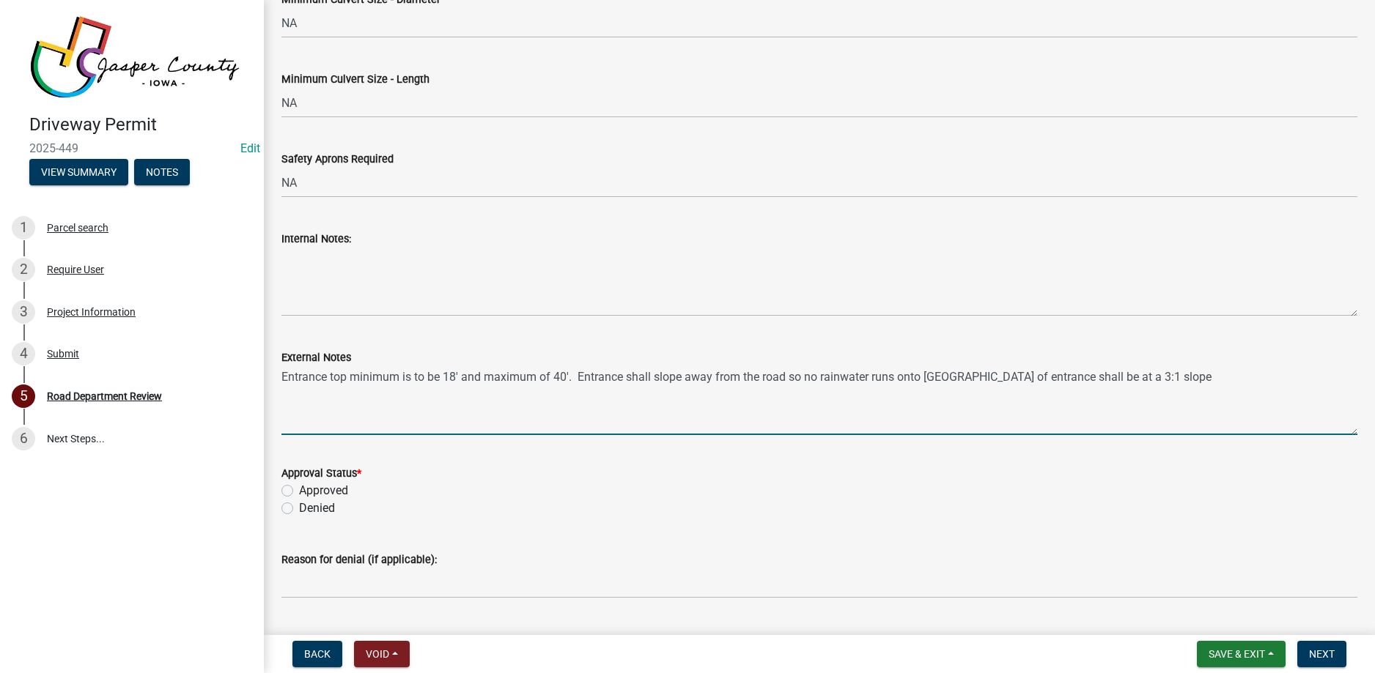
type textarea "Entrance top minimum is to be 18' and maximum of 40'. Entrance shall slope away…"
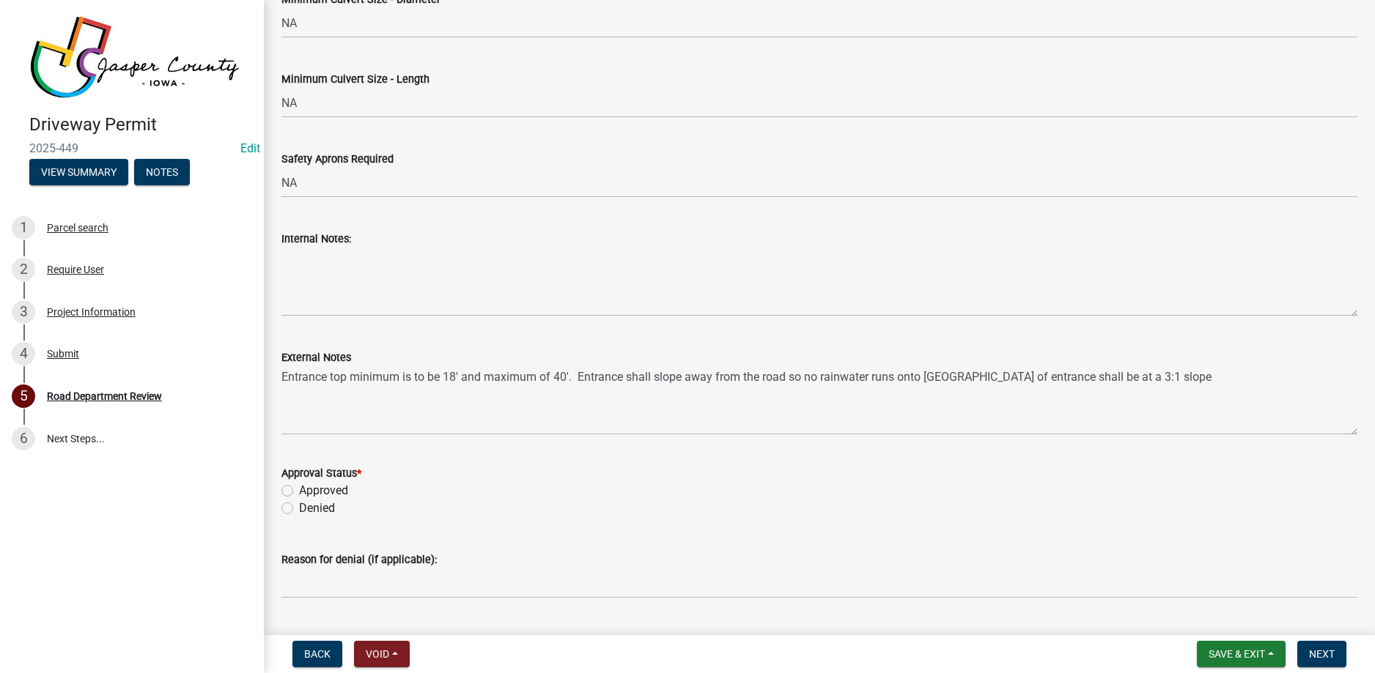
click at [299, 492] on label "Approved" at bounding box center [323, 491] width 49 height 18
click at [299, 492] on input "Approved" at bounding box center [304, 487] width 10 height 10
radio input "true"
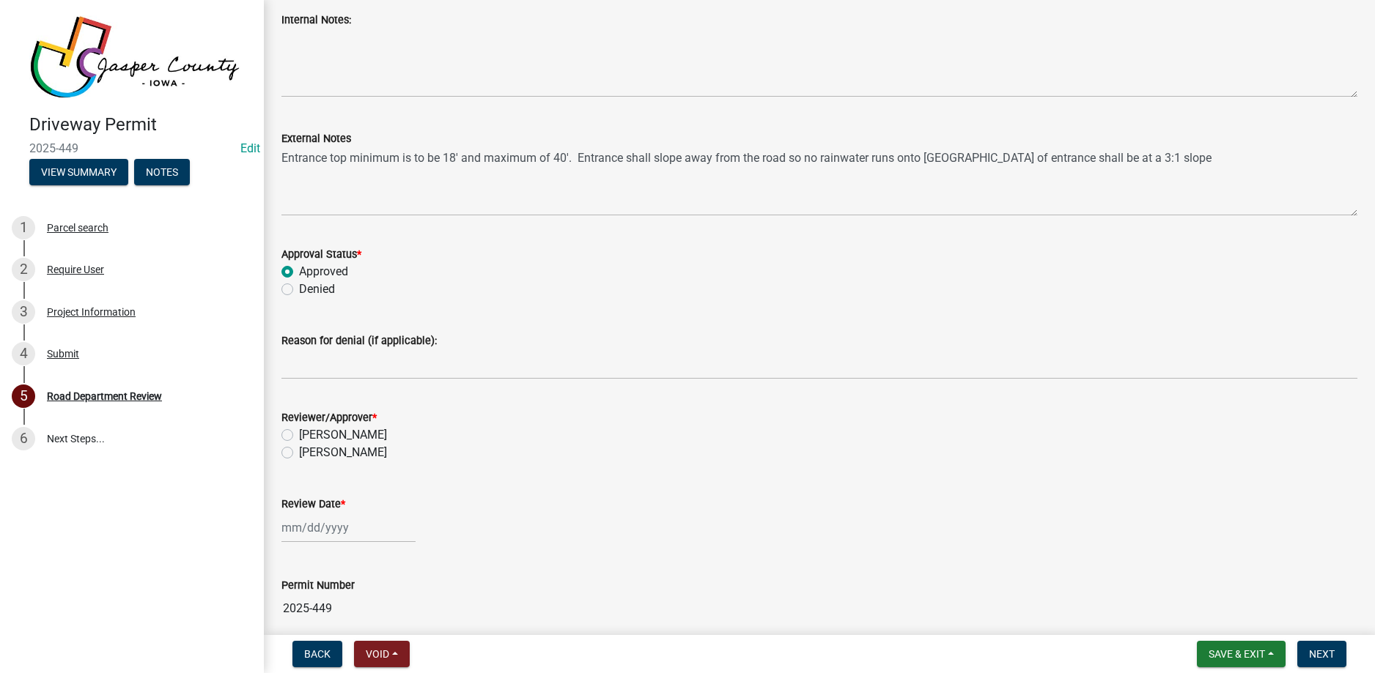
scroll to position [1466, 0]
click at [299, 451] on label "[PERSON_NAME]" at bounding box center [343, 452] width 88 height 18
click at [299, 451] on input "[PERSON_NAME]" at bounding box center [304, 448] width 10 height 10
radio input "true"
select select "8"
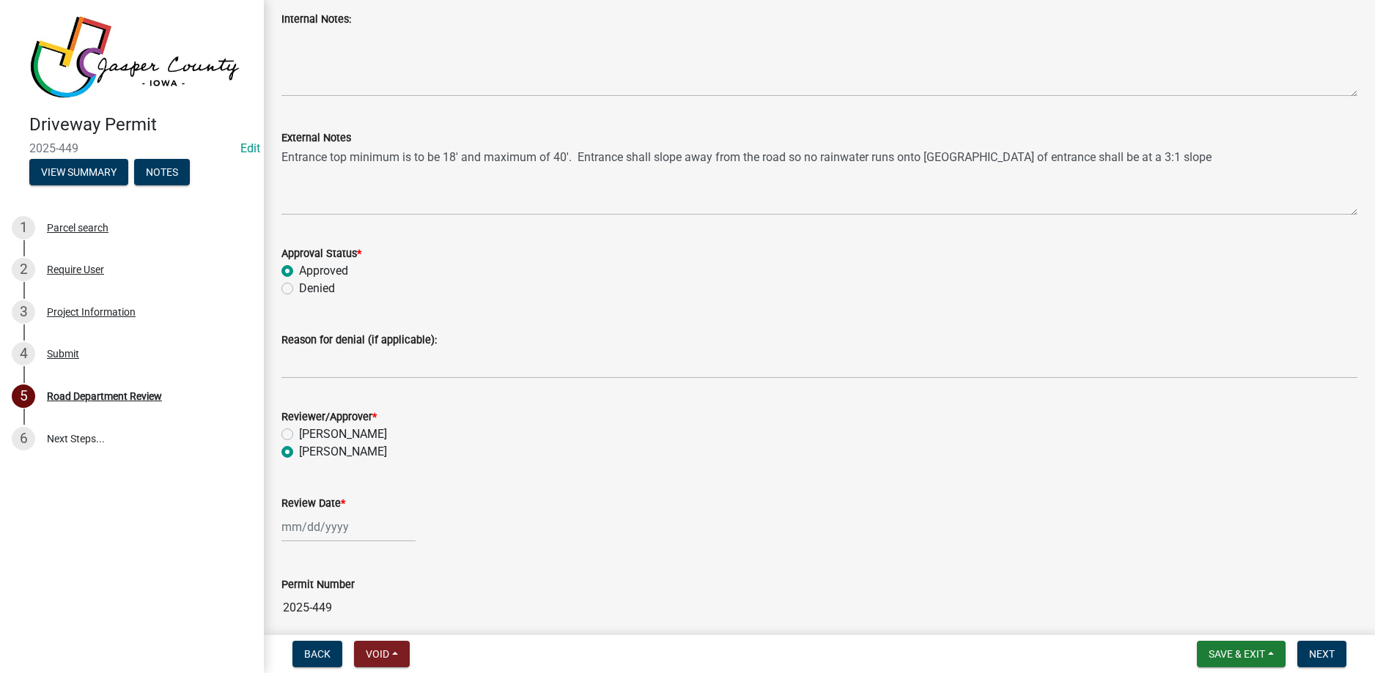
select select "2025"
click at [332, 532] on div "[PERSON_NAME] Feb Mar Apr [PERSON_NAME][DATE] Oct Nov [DATE] 1526 1527 1528 152…" at bounding box center [348, 527] width 134 height 30
click at [363, 448] on div "21" at bounding box center [366, 448] width 23 height 23
type input "[DATE]"
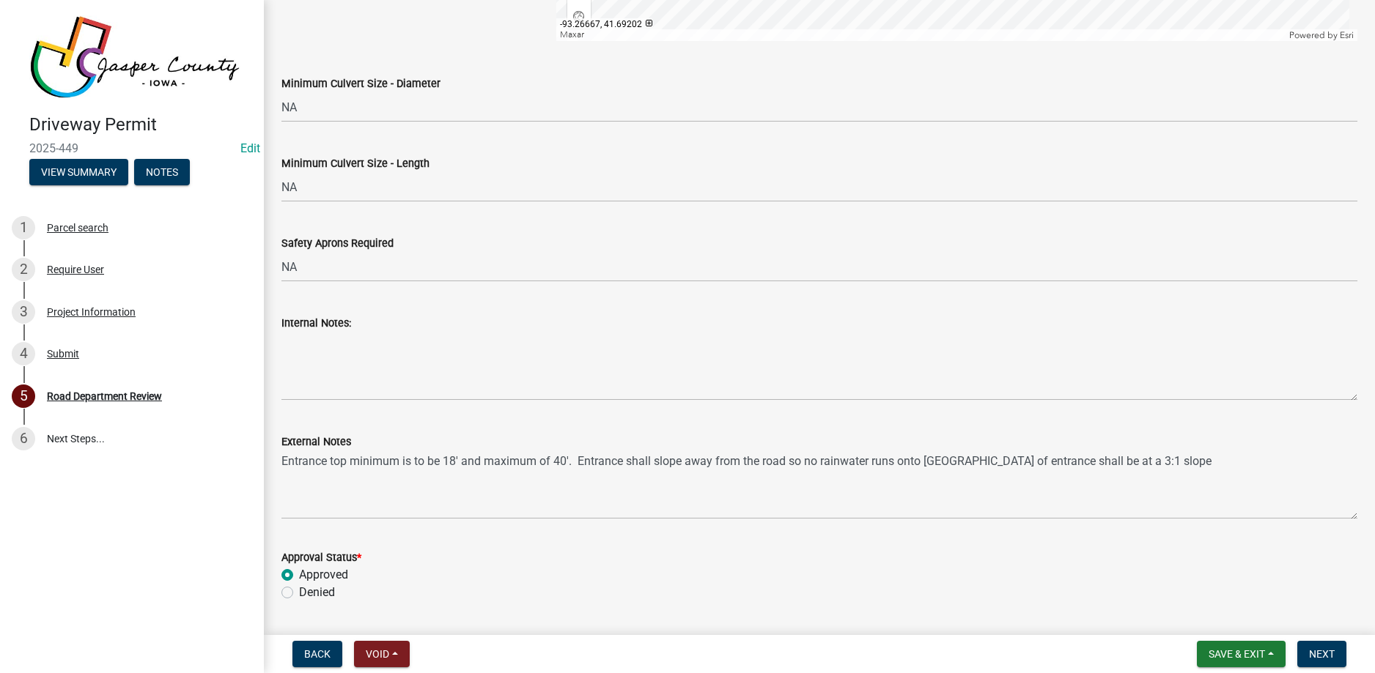
scroll to position [1381, 0]
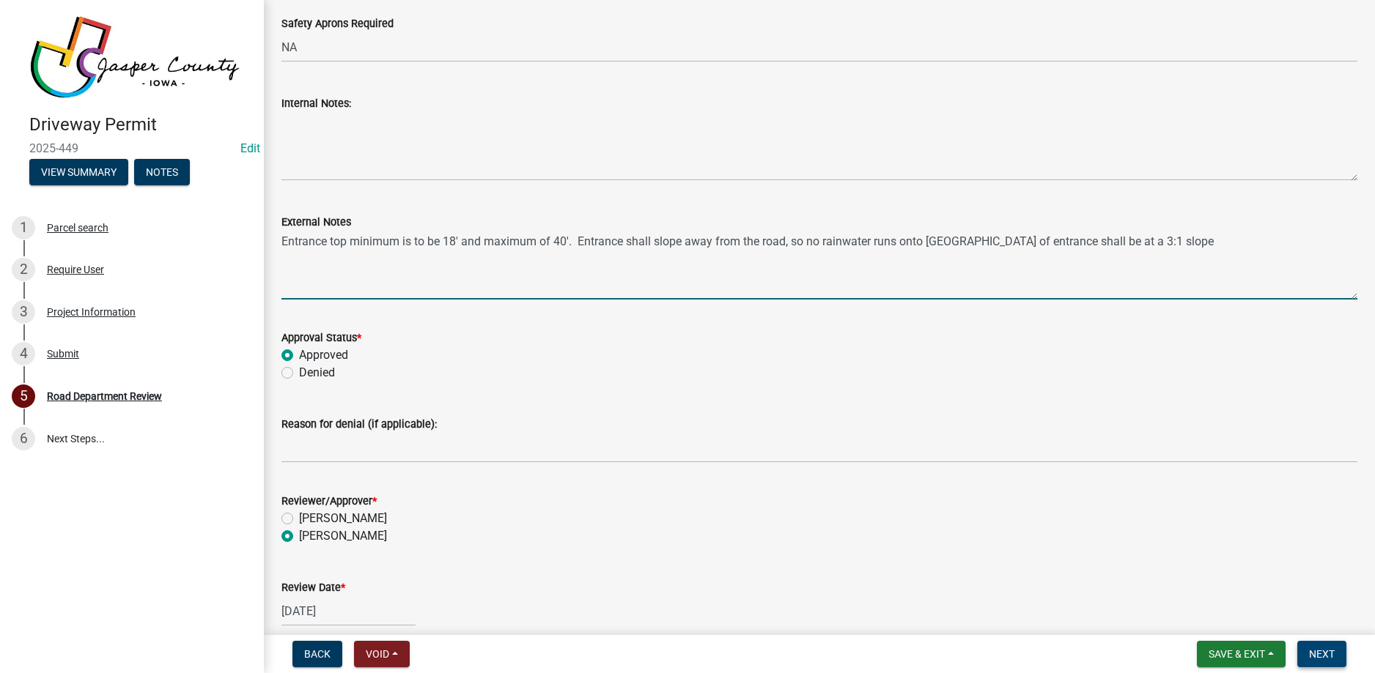
type textarea "Entrance top minimum is to be 18' and maximum of 40'. Entrance shall slope away…"
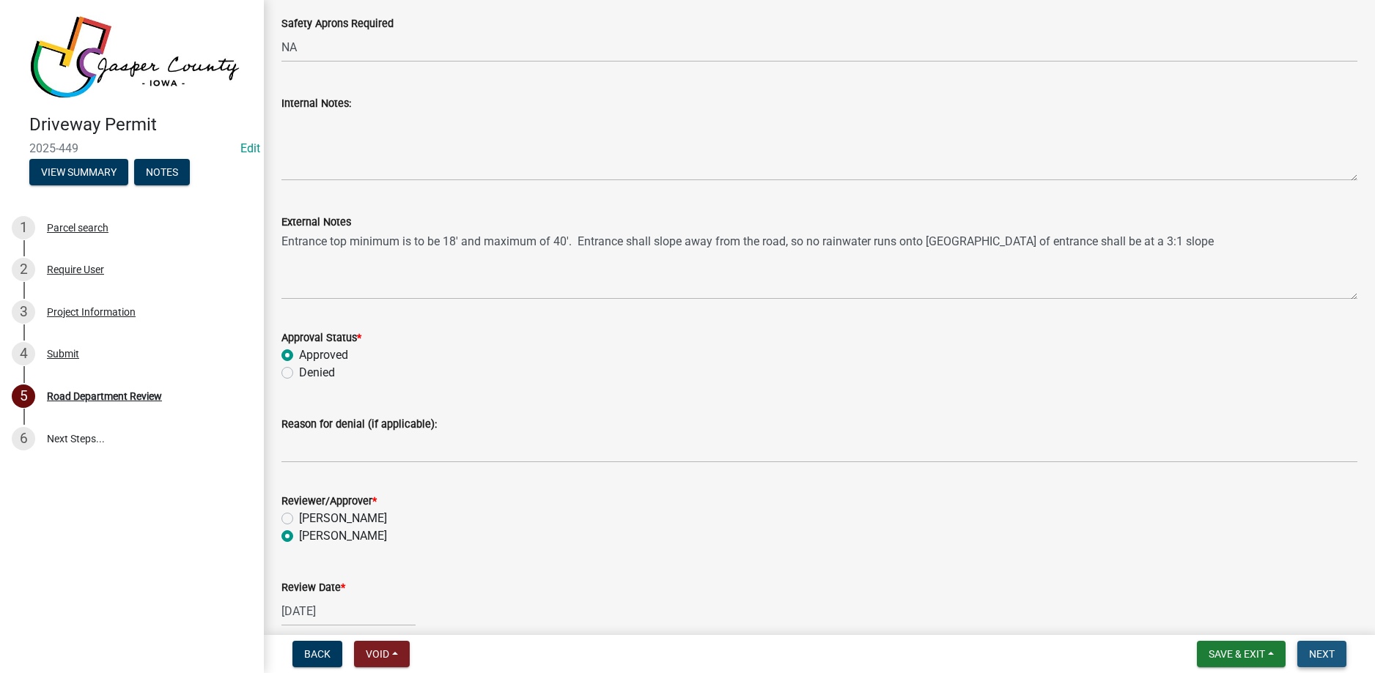
click at [1321, 652] on span "Next" at bounding box center [1322, 654] width 26 height 12
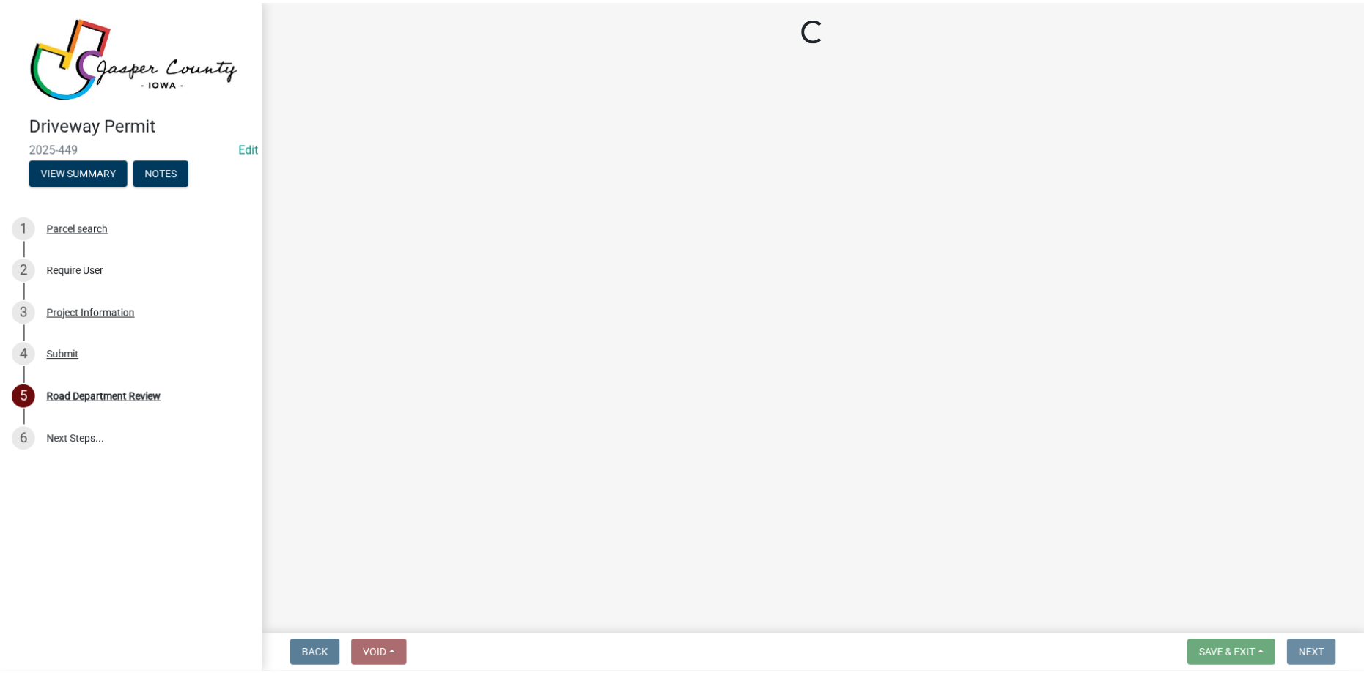
scroll to position [0, 0]
